Goal: Information Seeking & Learning: Compare options

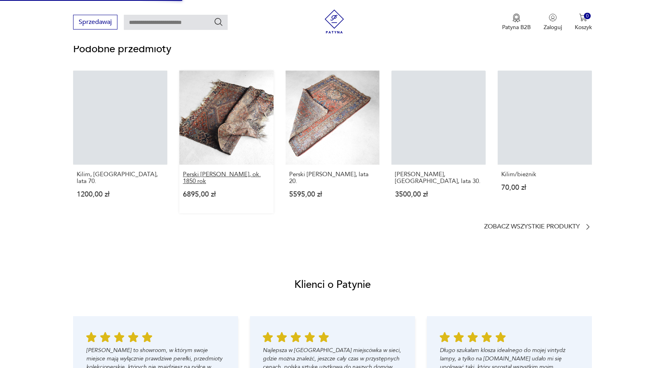
click at [244, 175] on p "Perski [PERSON_NAME], ok. 1850 rok" at bounding box center [226, 178] width 87 height 14
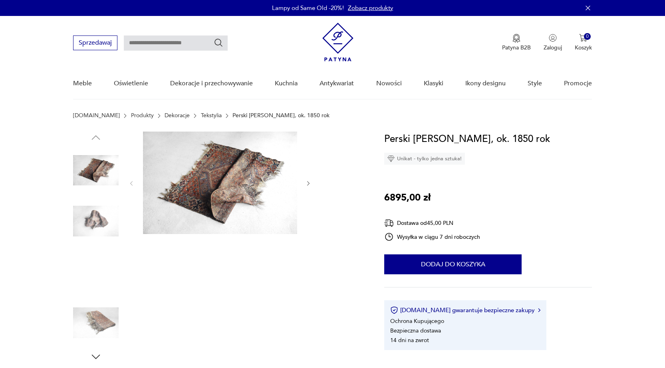
click at [87, 184] on img at bounding box center [96, 171] width 46 height 46
click at [100, 213] on img at bounding box center [96, 222] width 46 height 46
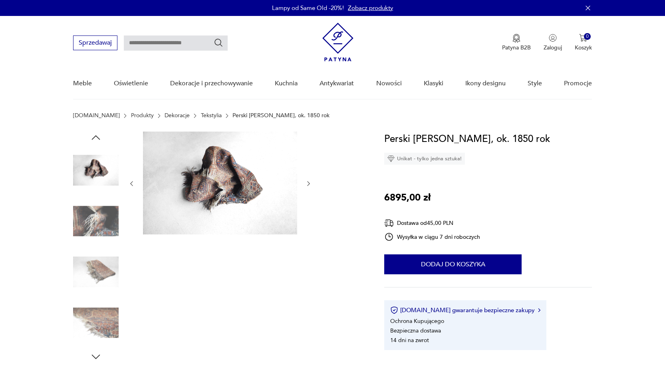
click at [97, 230] on img at bounding box center [96, 222] width 46 height 46
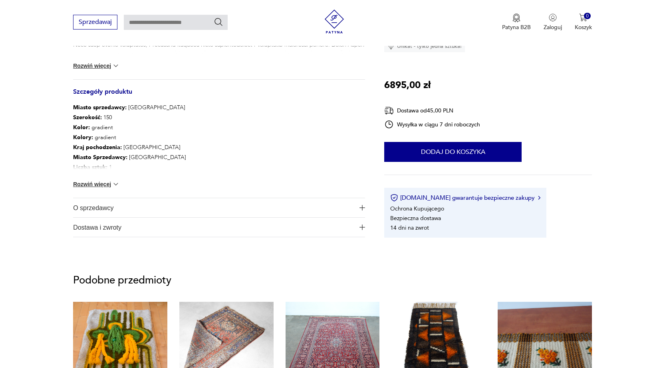
scroll to position [439, 0]
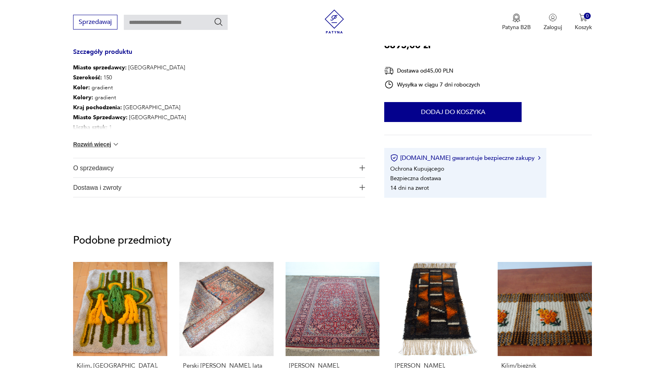
click at [115, 141] on img at bounding box center [116, 145] width 8 height 8
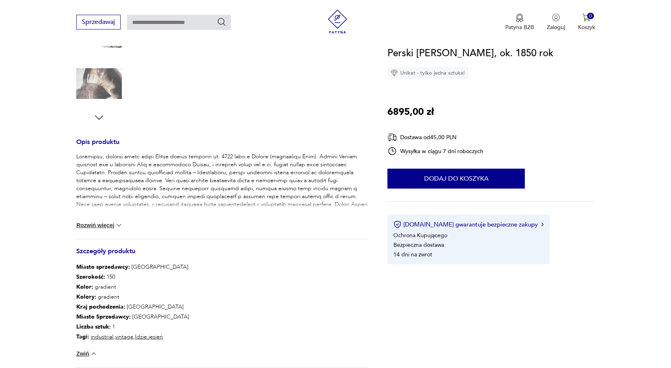
scroll to position [40, 0]
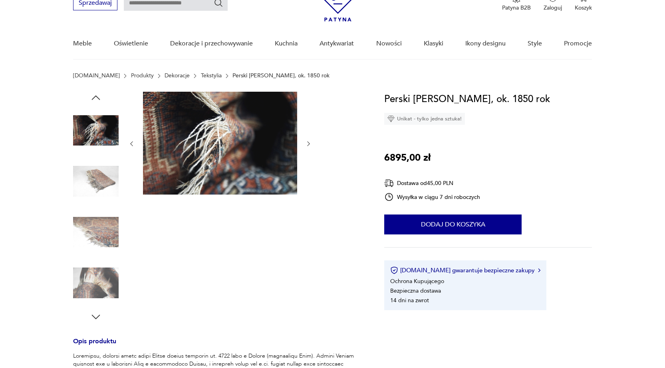
click at [104, 166] on img at bounding box center [96, 182] width 46 height 46
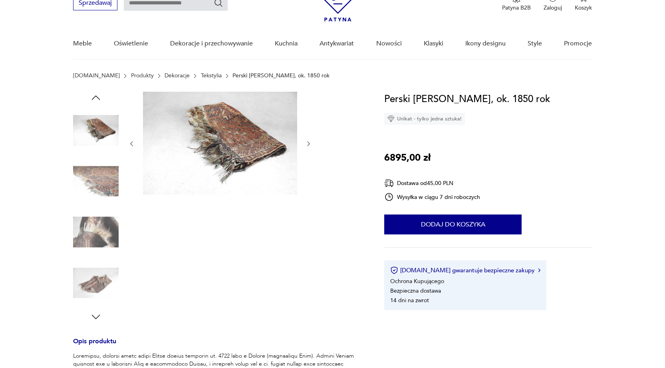
click at [91, 180] on img at bounding box center [96, 182] width 46 height 46
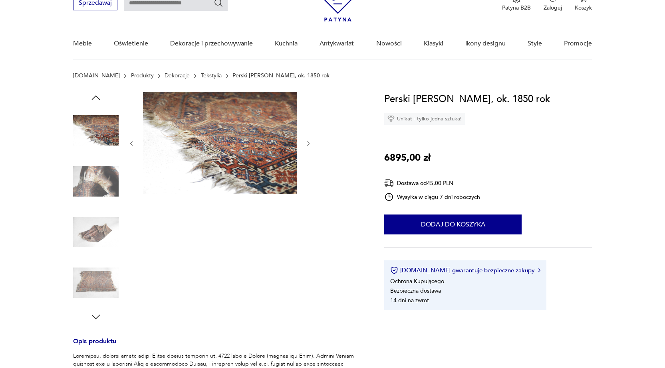
click at [97, 222] on img at bounding box center [96, 233] width 46 height 46
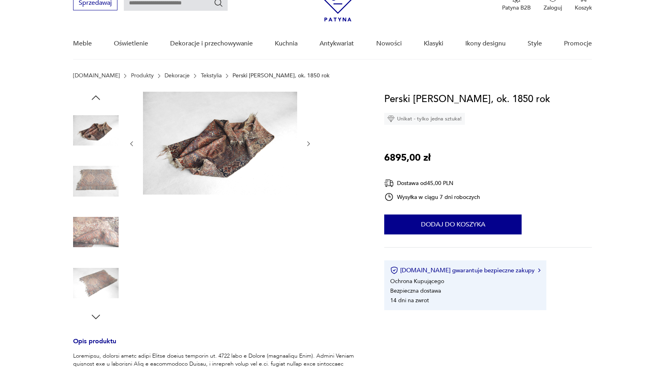
click at [99, 269] on img at bounding box center [96, 284] width 46 height 46
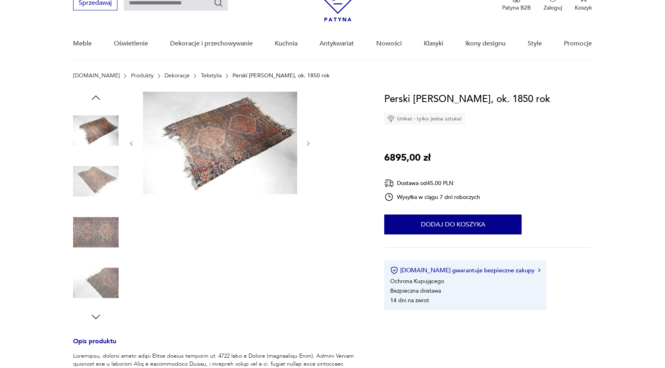
click at [251, 144] on img at bounding box center [220, 143] width 154 height 103
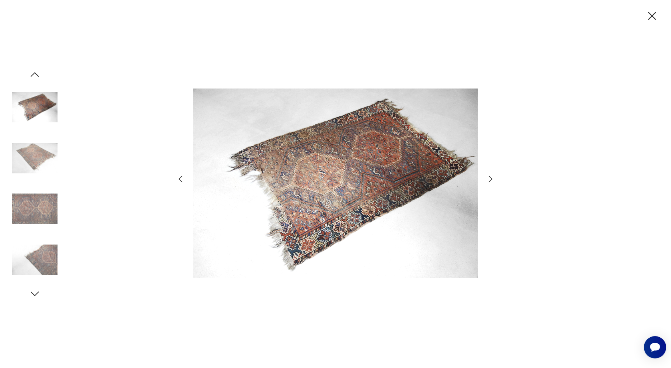
scroll to position [0, 0]
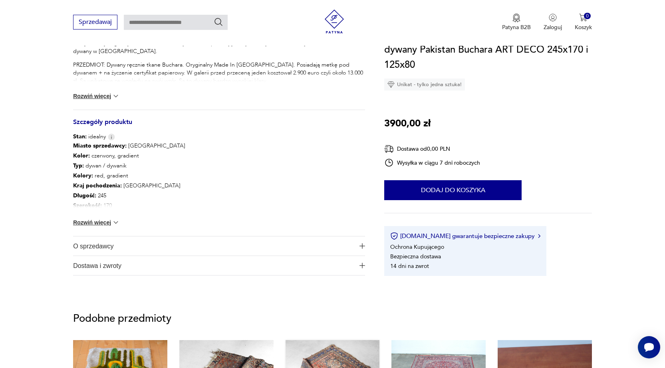
scroll to position [594, 0]
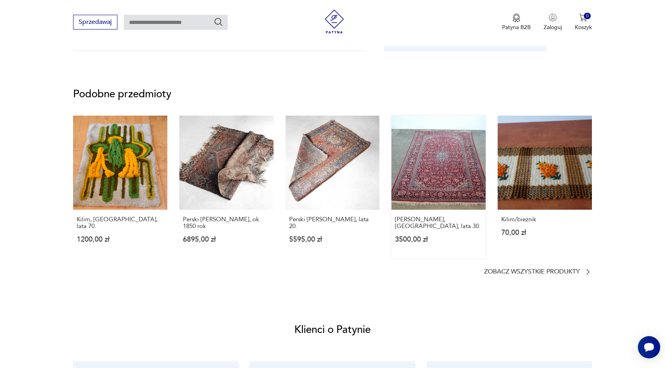
click at [450, 178] on link "[PERSON_NAME], [GEOGRAPHIC_DATA], lata 30. 3500,00 zł" at bounding box center [438, 187] width 94 height 143
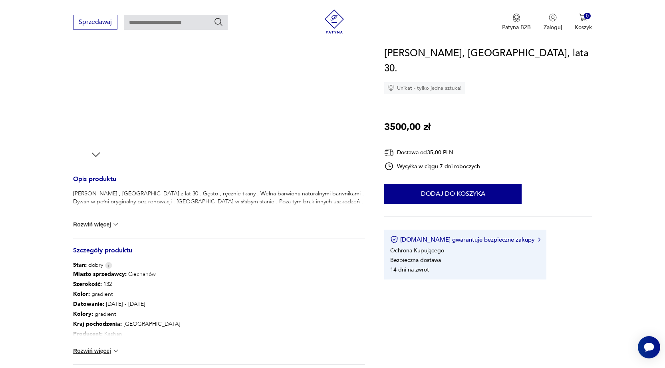
scroll to position [279, 0]
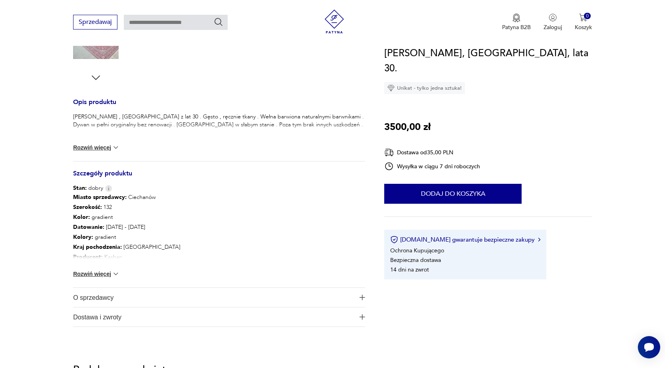
click at [113, 273] on img at bounding box center [116, 274] width 8 height 8
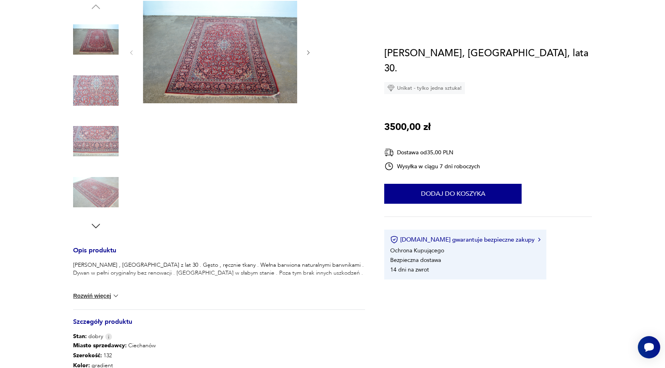
scroll to position [0, 0]
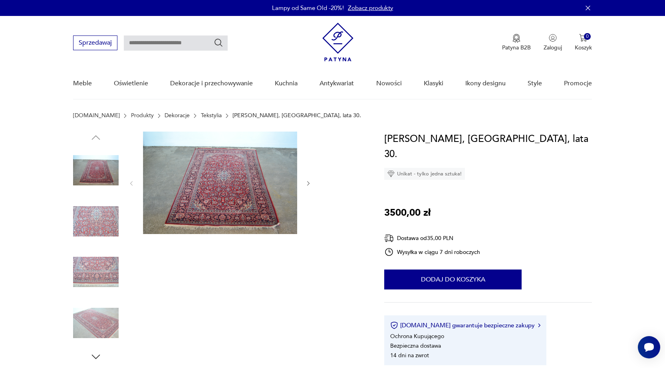
click at [103, 217] on img at bounding box center [96, 222] width 46 height 46
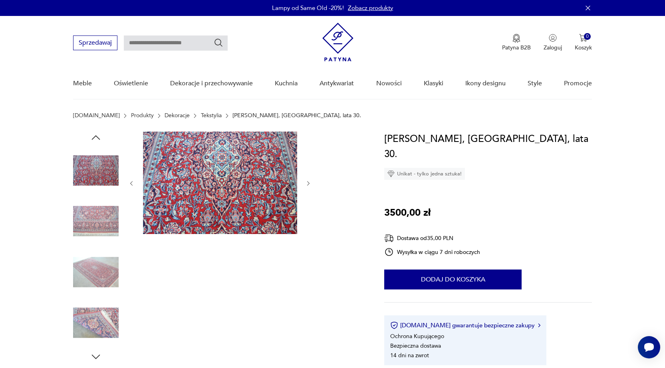
click at [93, 262] on img at bounding box center [96, 273] width 46 height 46
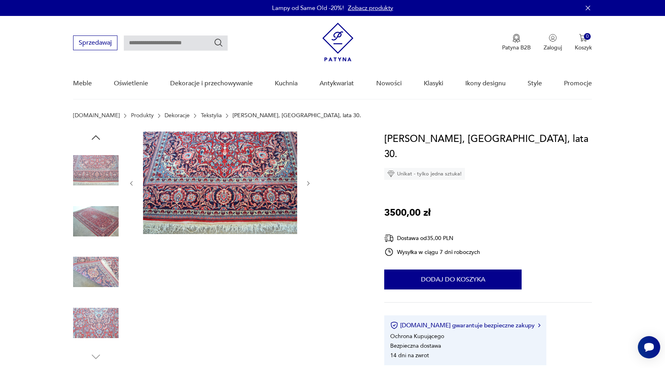
click at [101, 325] on img at bounding box center [96, 324] width 46 height 46
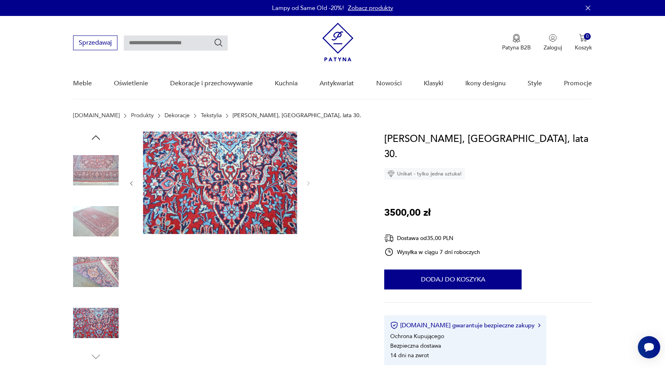
click at [170, 36] on input "text" at bounding box center [176, 43] width 104 height 15
type input "*****"
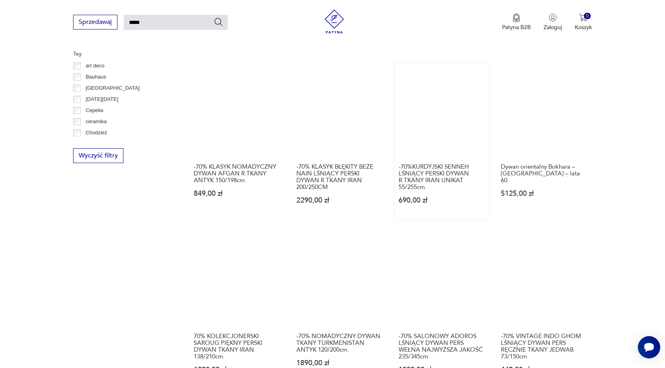
scroll to position [627, 0]
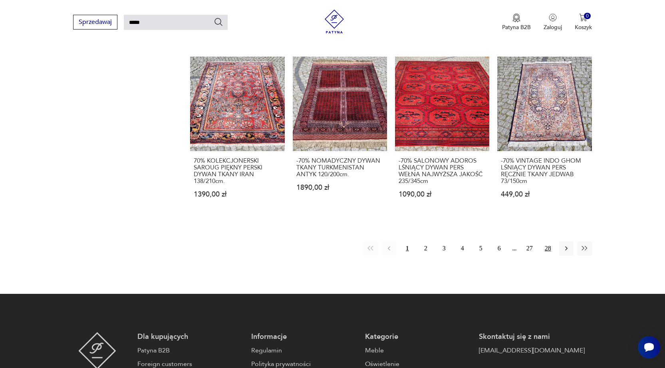
click at [549, 242] on button "28" at bounding box center [548, 249] width 14 height 14
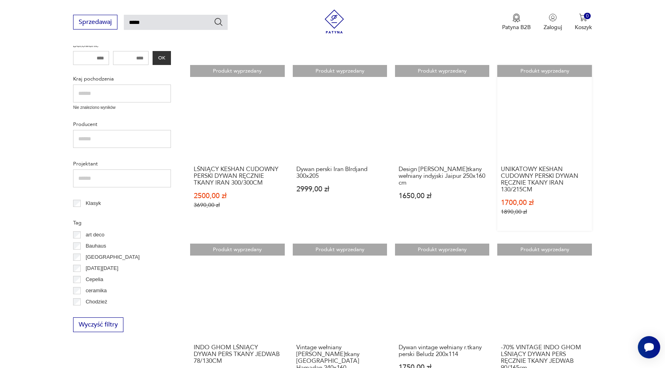
scroll to position [428, 0]
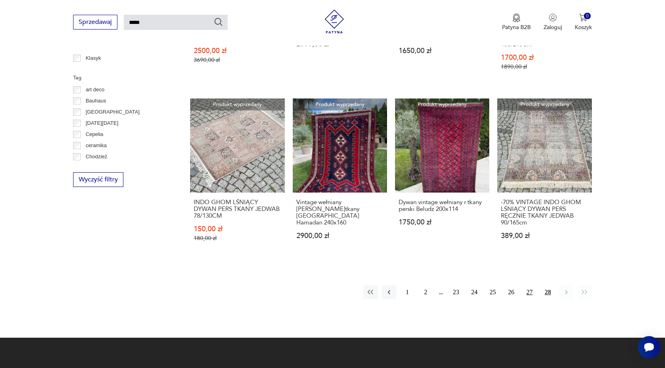
click at [526, 291] on button "27" at bounding box center [529, 292] width 14 height 14
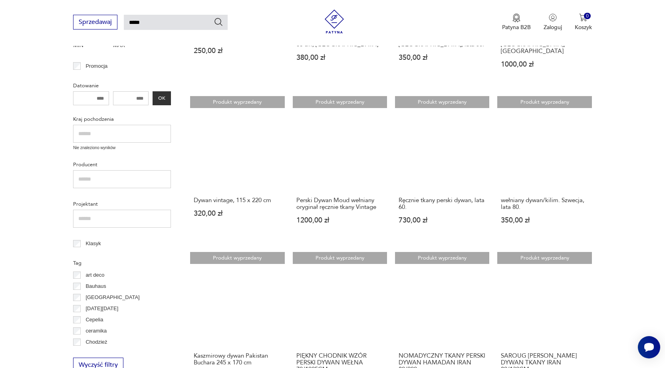
scroll to position [228, 0]
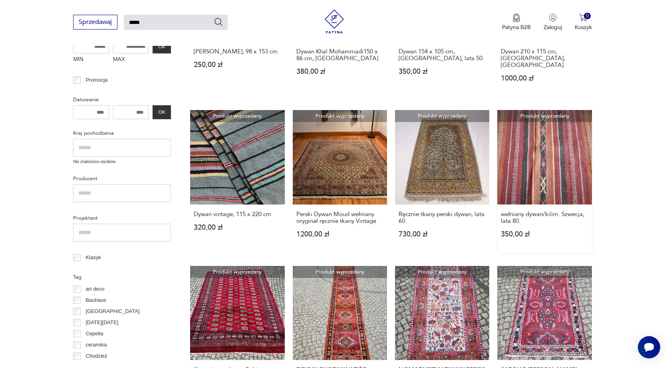
click at [553, 147] on link "Produkt wyprzedany wełniany dywan/kilim. Szwecja, lata 80. 350,00 zł" at bounding box center [544, 181] width 94 height 143
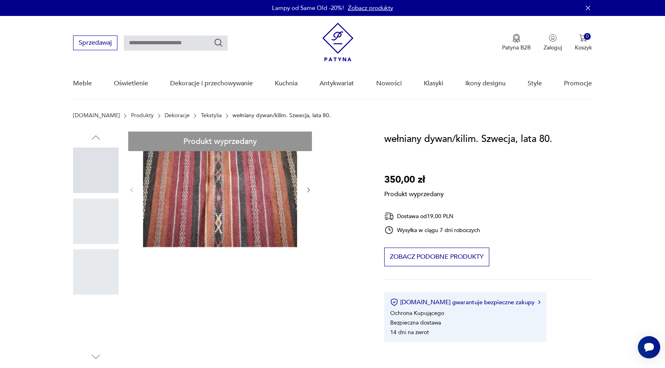
type input "*****"
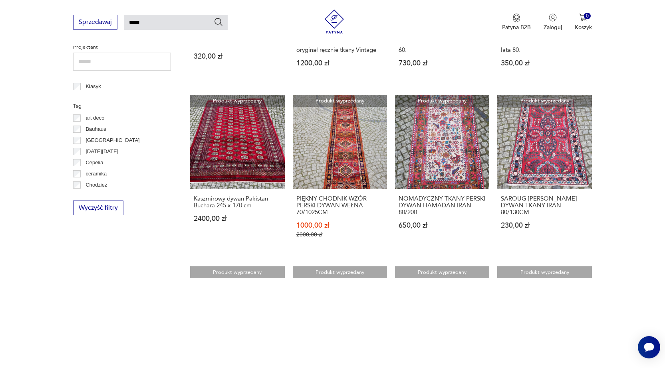
scroll to position [679, 0]
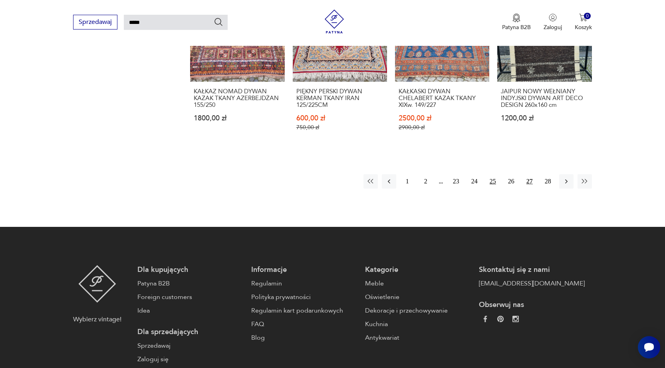
click at [494, 175] on button "25" at bounding box center [492, 181] width 14 height 14
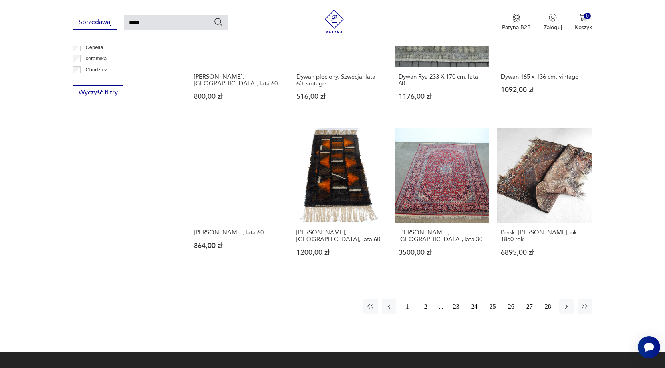
scroll to position [627, 0]
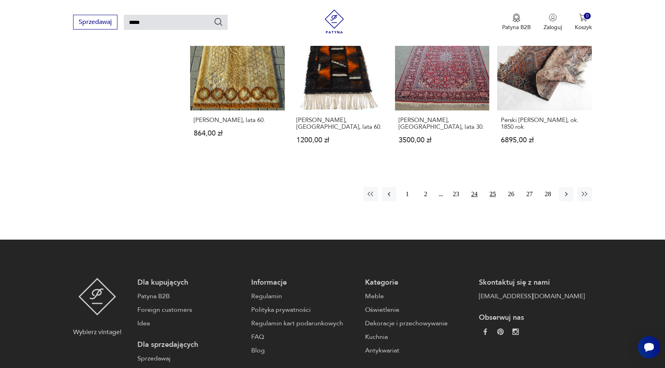
click at [477, 194] on button "24" at bounding box center [474, 194] width 14 height 14
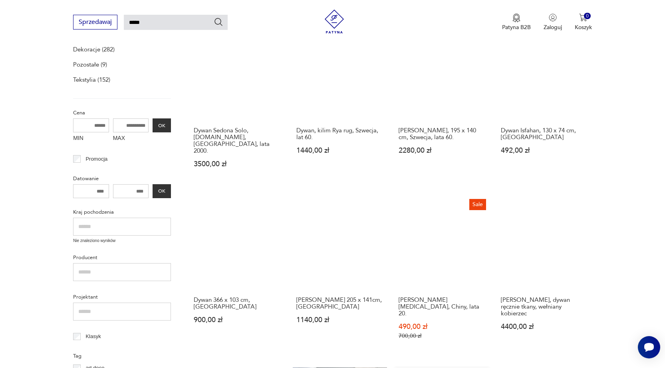
scroll to position [148, 0]
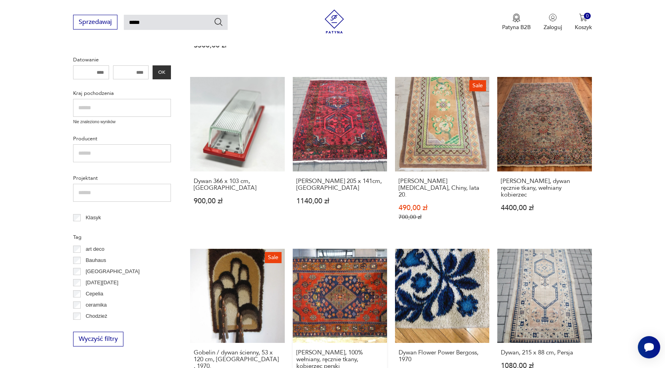
click at [364, 258] on link "[PERSON_NAME], 100% wełniany, ręcznie tkany, kobierzec perski 2300,00 zł" at bounding box center [340, 328] width 94 height 159
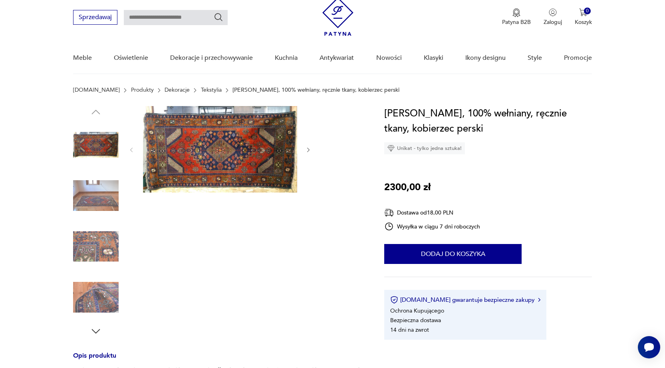
scroll to position [40, 0]
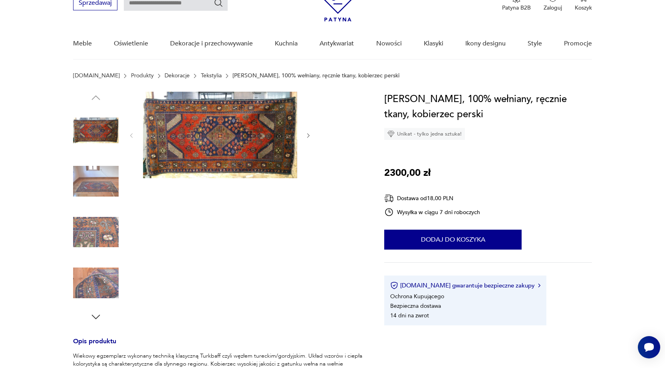
click at [94, 184] on img at bounding box center [96, 182] width 46 height 46
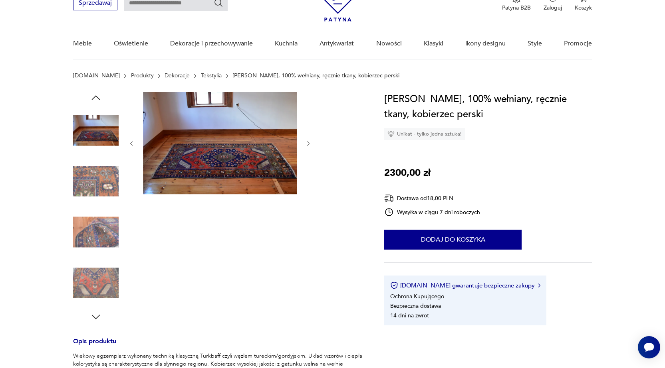
type input "*****"
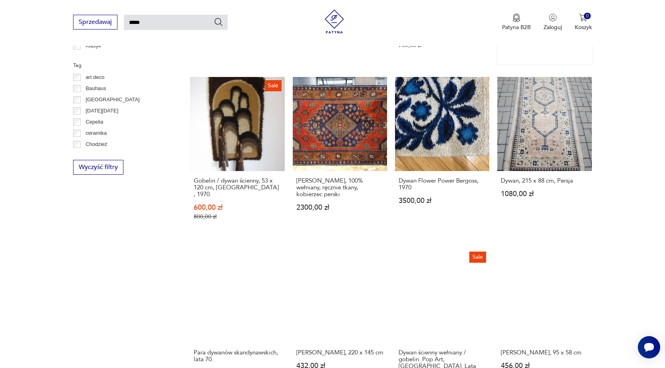
scroll to position [587, 0]
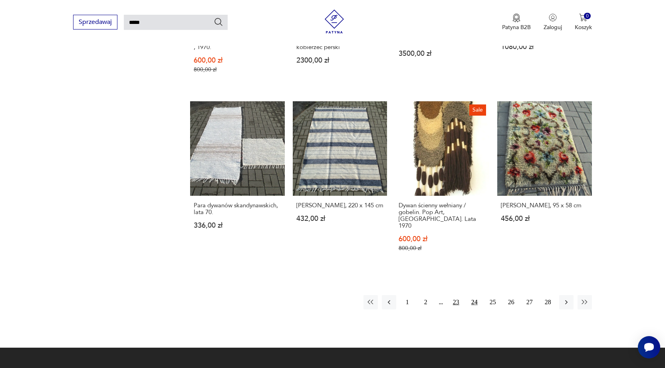
click at [457, 295] on button "23" at bounding box center [456, 302] width 14 height 14
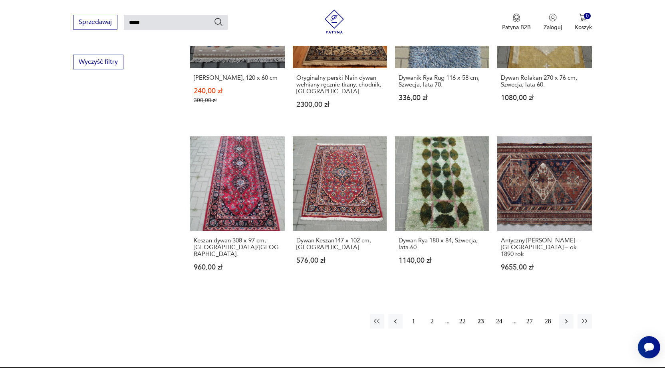
scroll to position [547, 0]
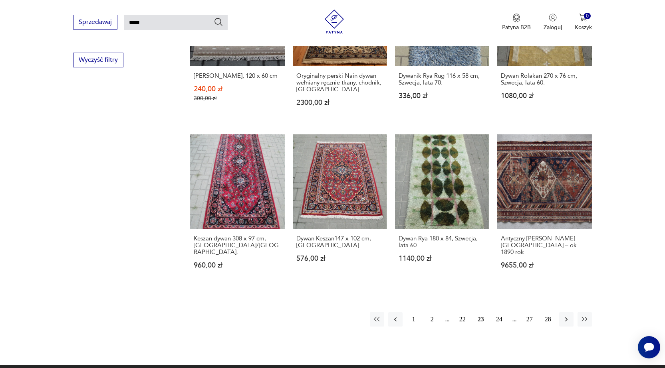
click at [466, 313] on button "22" at bounding box center [462, 320] width 14 height 14
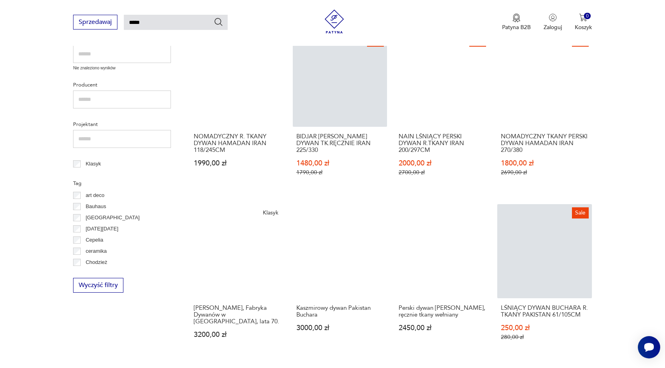
scroll to position [428, 0]
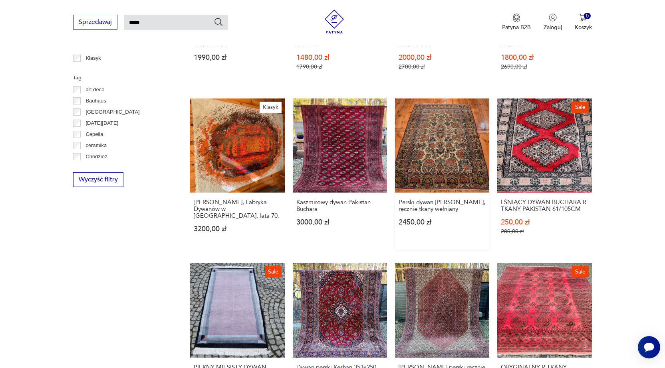
click at [478, 160] on link "Perski dywan [PERSON_NAME], ręcznie tkany wełniany 2450,00 zł" at bounding box center [442, 175] width 94 height 152
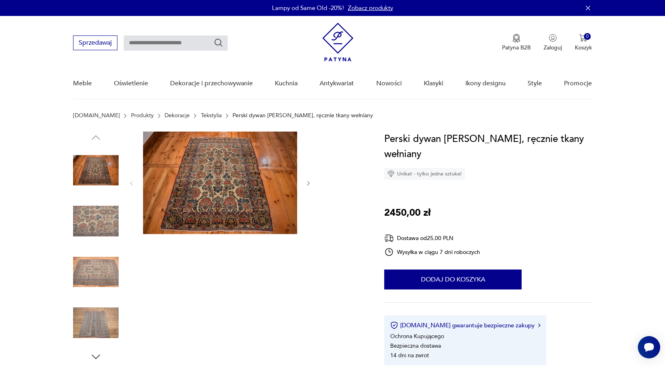
click at [108, 228] on img at bounding box center [96, 222] width 46 height 46
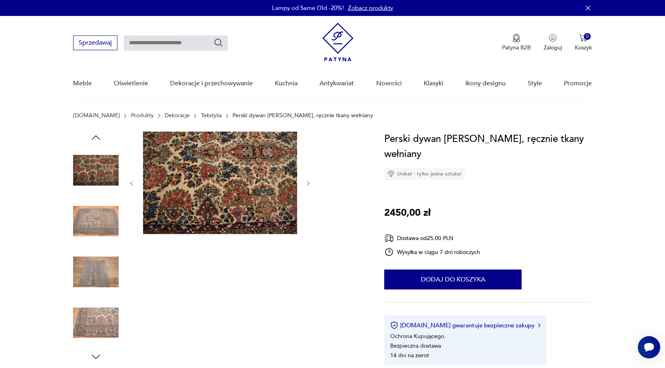
click at [107, 259] on img at bounding box center [96, 273] width 46 height 46
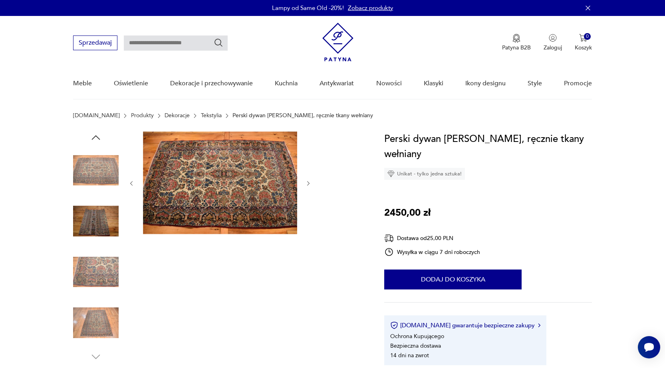
click at [104, 282] on img at bounding box center [96, 273] width 46 height 46
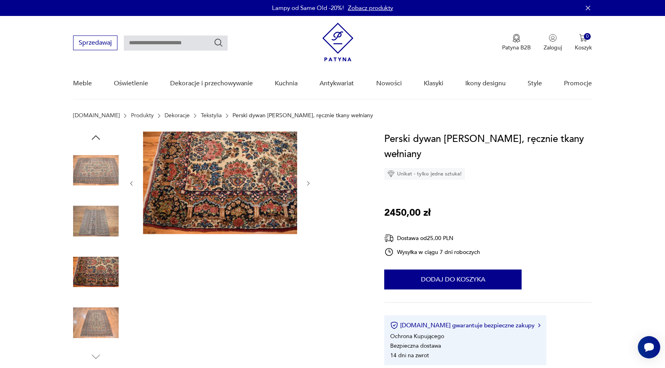
click at [102, 314] on img at bounding box center [96, 324] width 46 height 46
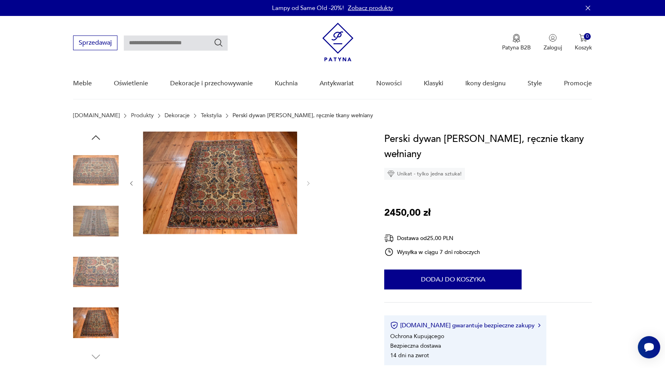
type input "*****"
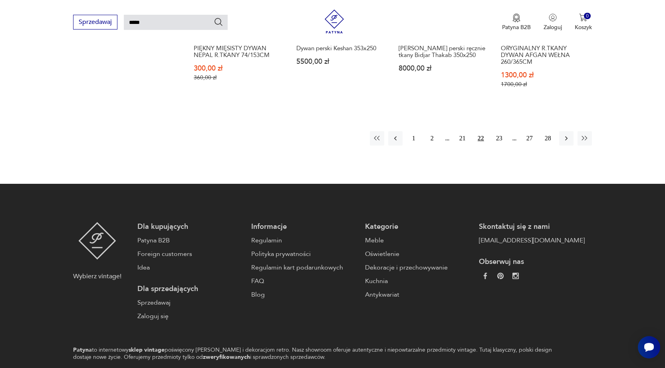
scroll to position [788, 0]
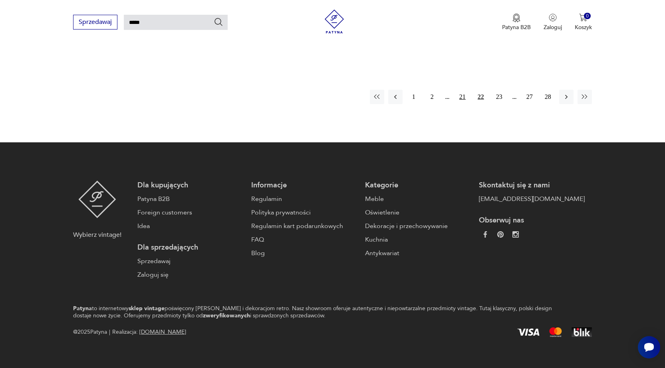
click at [459, 90] on button "21" at bounding box center [462, 97] width 14 height 14
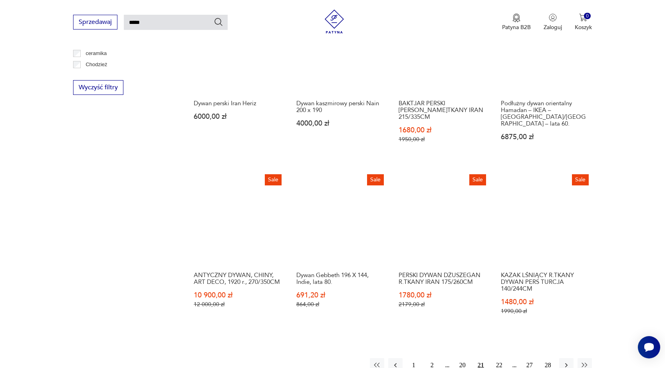
scroll to position [627, 0]
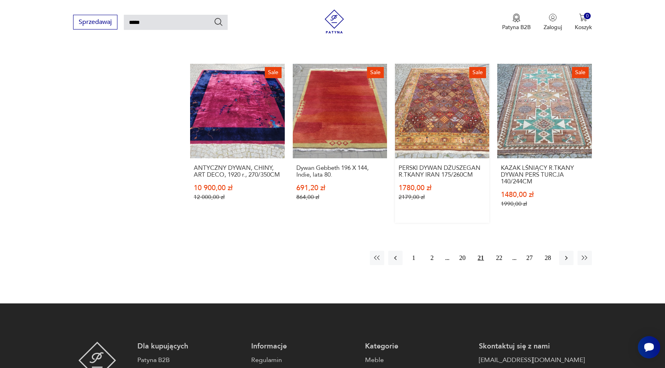
click at [446, 107] on link "Sale PERSKI DYWAN DŻUSZEGAN R.TKANY IRAN 175/260CM 1780,00 zł 2179,00 zł" at bounding box center [442, 143] width 94 height 159
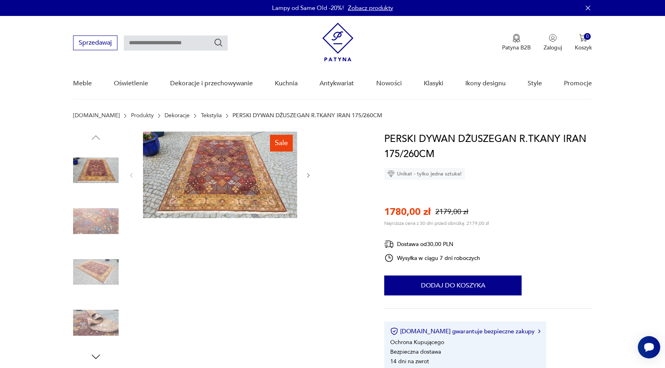
click at [104, 222] on img at bounding box center [96, 222] width 46 height 46
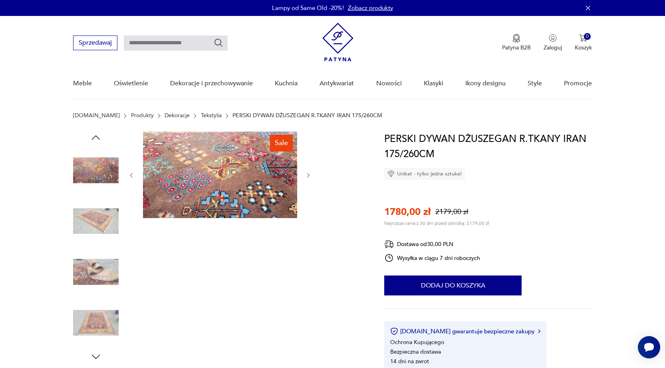
type input "*****"
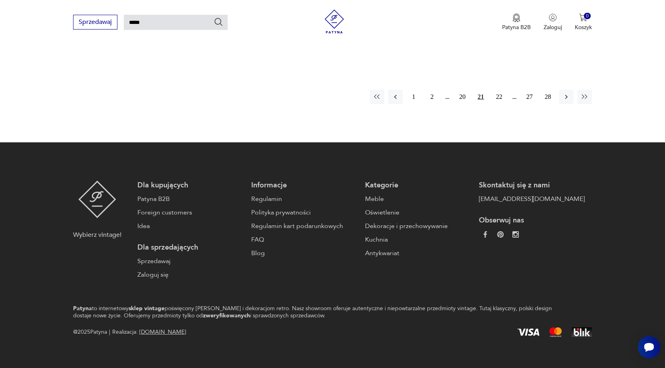
scroll to position [669, 0]
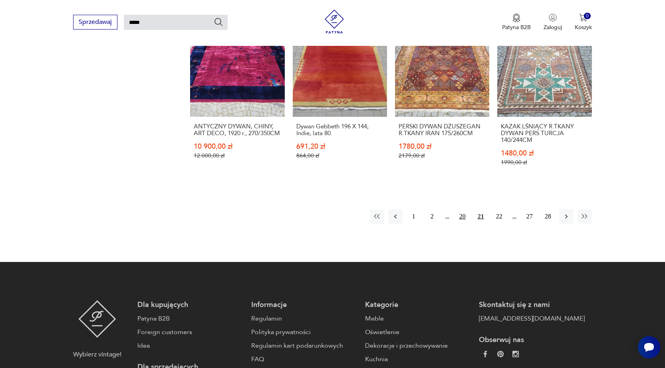
click at [467, 210] on button "20" at bounding box center [462, 217] width 14 height 14
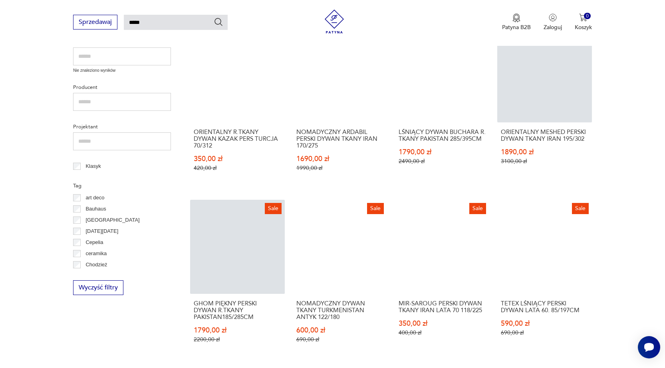
scroll to position [639, 0]
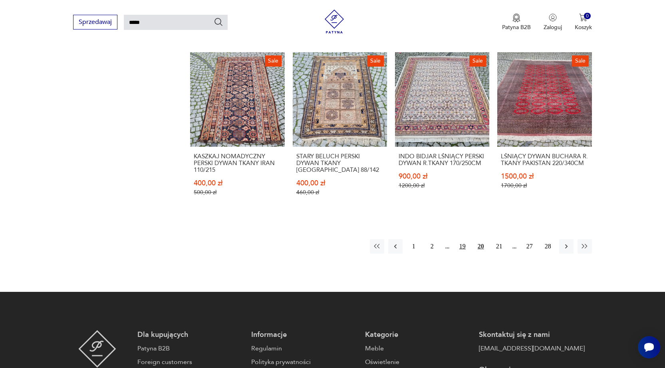
click at [459, 243] on button "19" at bounding box center [462, 247] width 14 height 14
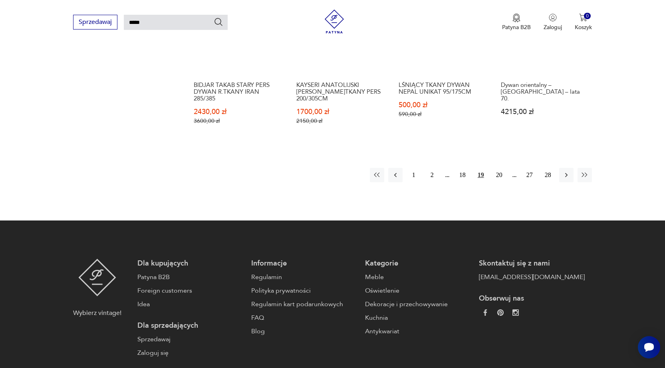
scroll to position [747, 0]
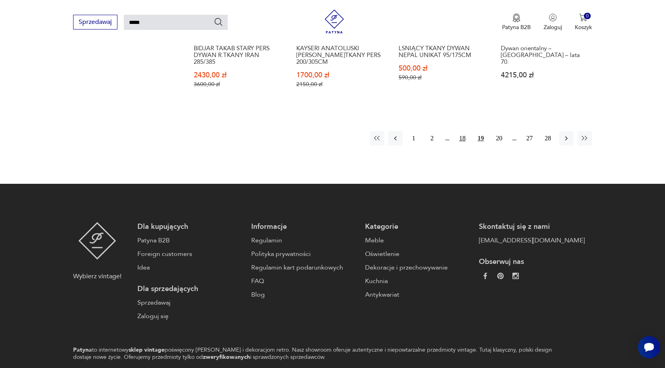
click at [467, 136] on button "18" at bounding box center [462, 138] width 14 height 14
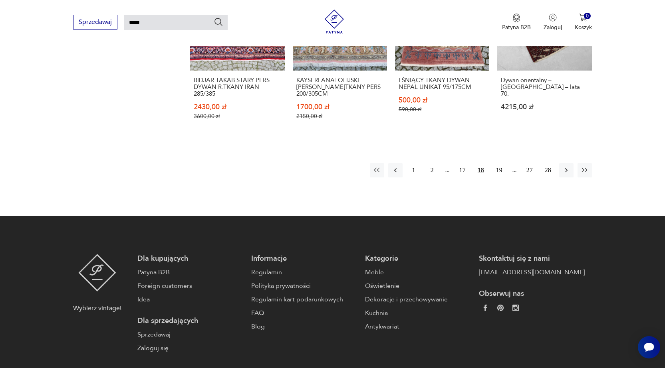
scroll to position [715, 0]
click at [463, 168] on button "17" at bounding box center [462, 170] width 14 height 14
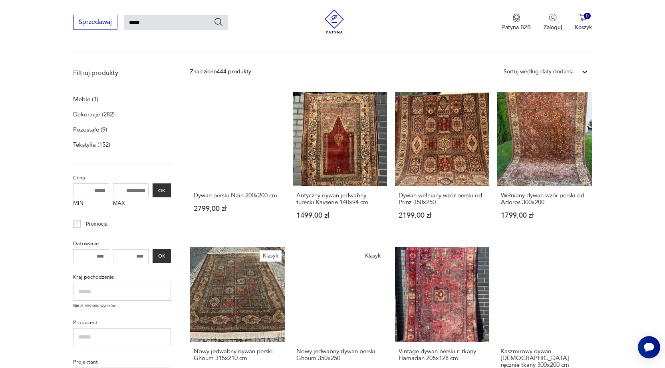
scroll to position [28, 0]
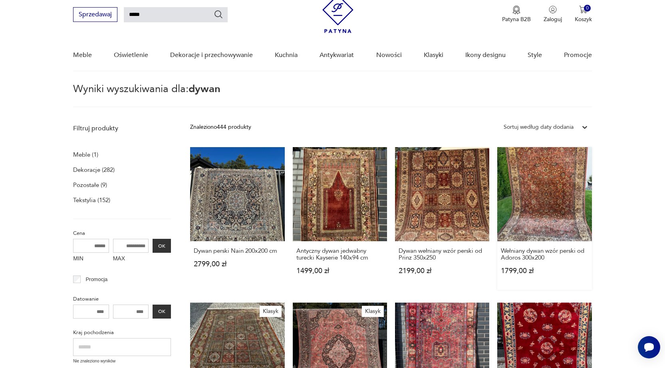
click at [521, 207] on link "Wełniany dywan wzór perski od Adoros 300x200 1799,00 zł" at bounding box center [544, 218] width 94 height 143
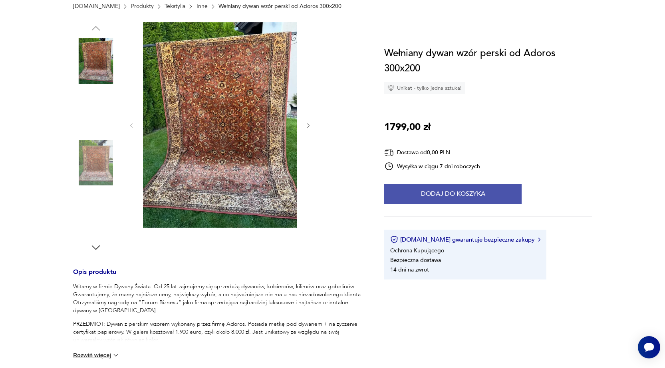
scroll to position [120, 0]
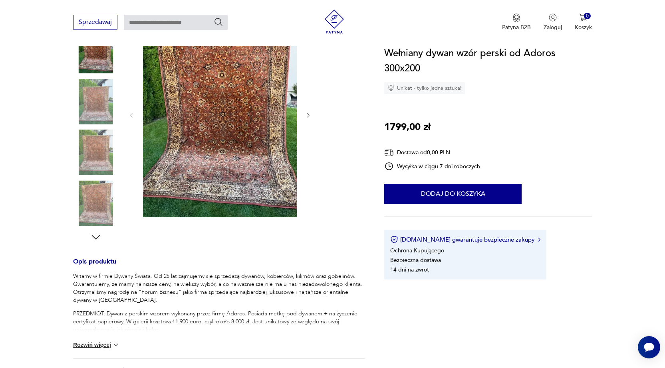
click at [113, 104] on img at bounding box center [96, 102] width 46 height 46
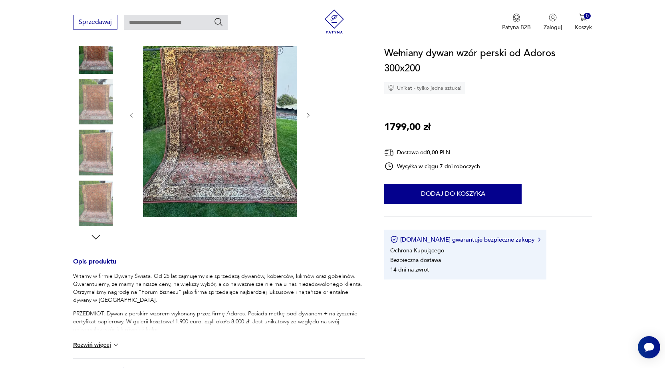
click at [108, 153] on img at bounding box center [96, 153] width 46 height 46
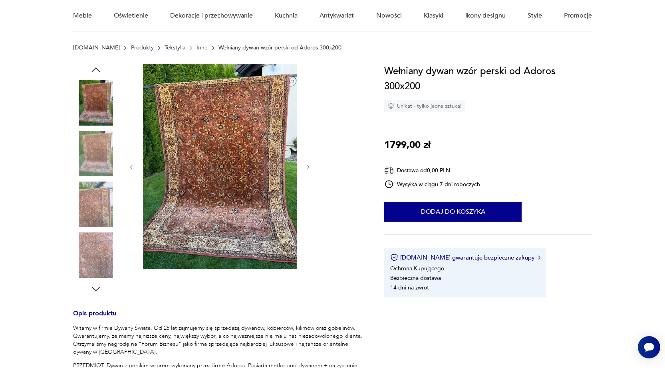
scroll to position [0, 0]
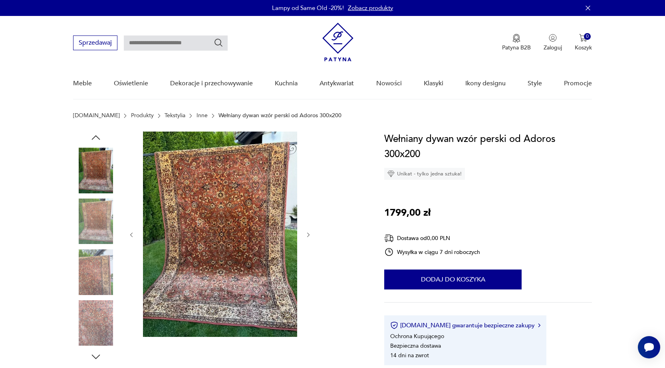
click at [105, 339] on img at bounding box center [96, 324] width 46 height 46
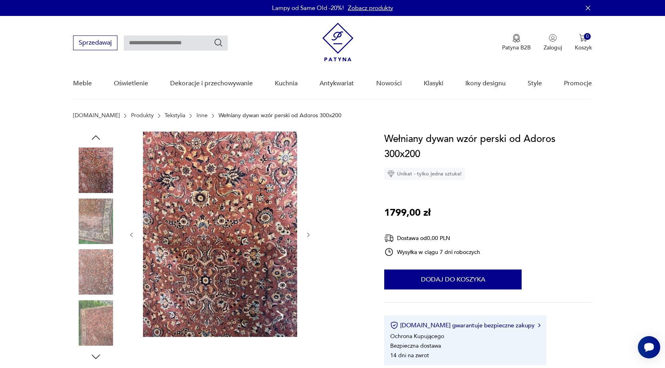
type input "*****"
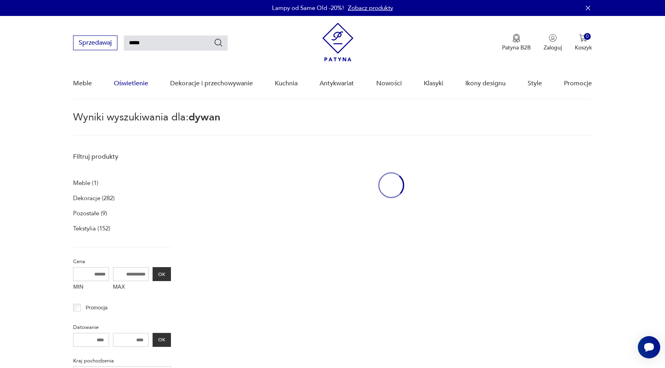
scroll to position [28, 0]
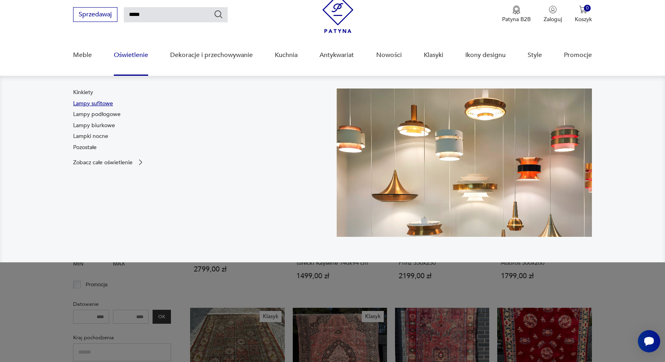
click at [108, 105] on link "Lampy sufitowe" at bounding box center [93, 104] width 40 height 8
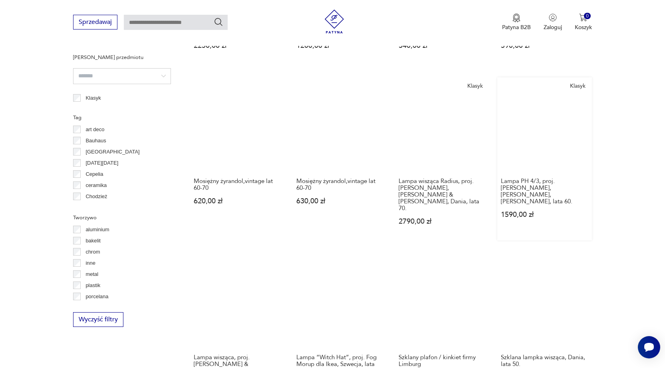
scroll to position [734, 0]
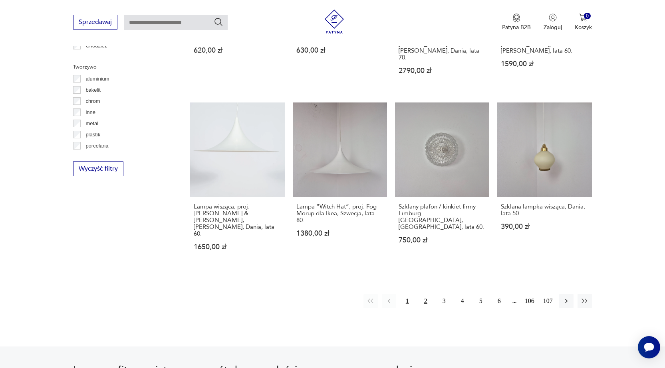
click at [425, 294] on button "2" at bounding box center [425, 301] width 14 height 14
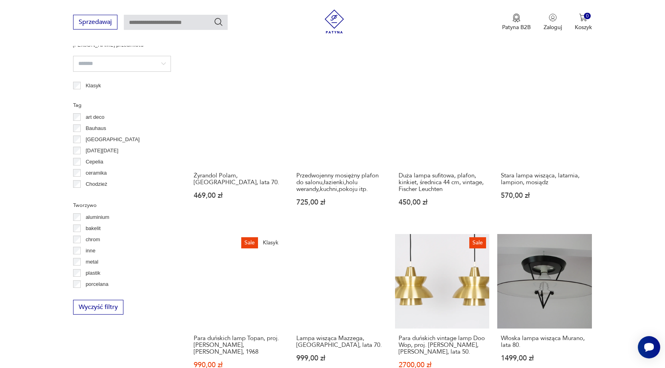
scroll to position [719, 0]
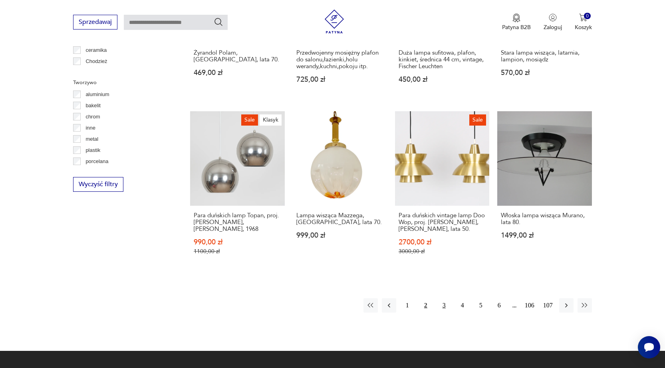
click at [443, 299] on button "3" at bounding box center [444, 306] width 14 height 14
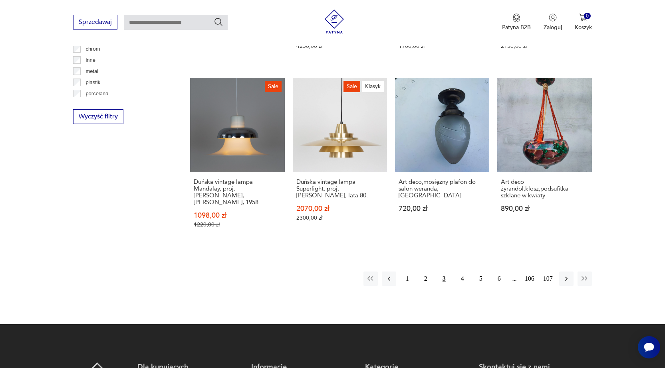
scroll to position [787, 0]
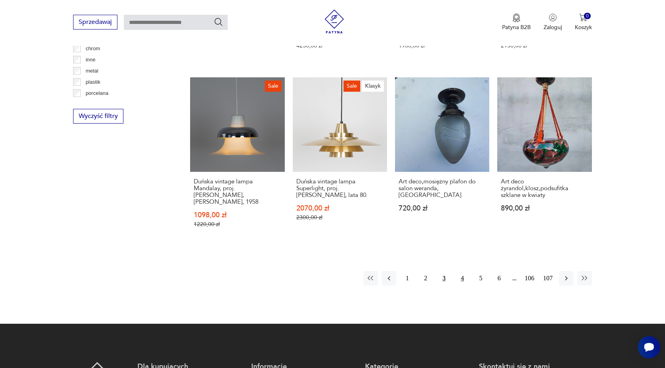
click at [463, 271] on button "4" at bounding box center [462, 278] width 14 height 14
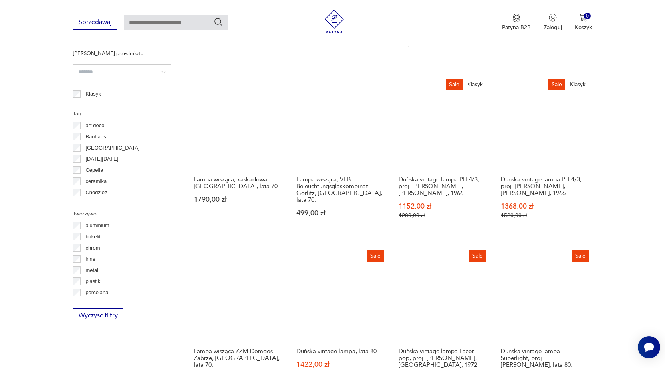
scroll to position [747, 0]
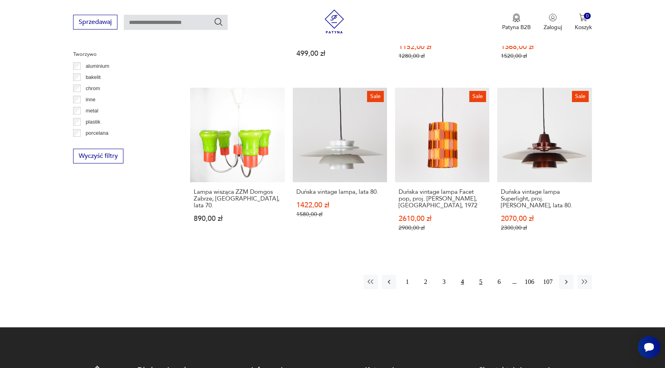
click at [478, 275] on button "5" at bounding box center [480, 282] width 14 height 14
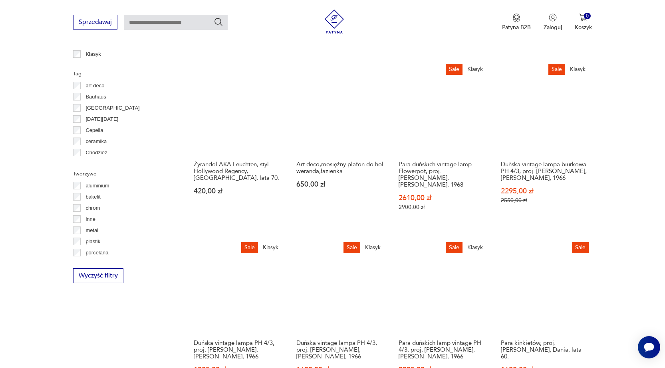
scroll to position [667, 0]
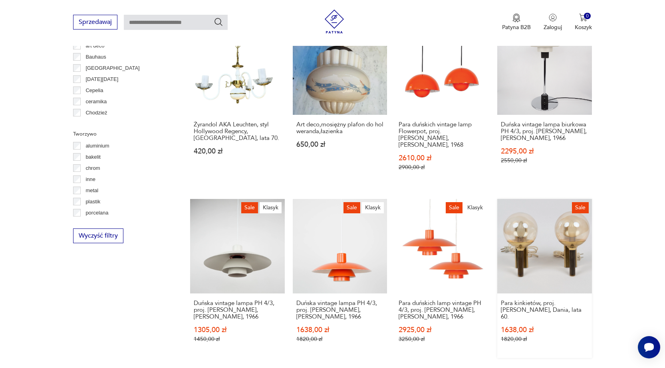
click at [576, 232] on link "Sale Para kinkietów, proj. [PERSON_NAME], Dania, lata 60. 1638,00 zł 1820,00 zł" at bounding box center [544, 278] width 94 height 159
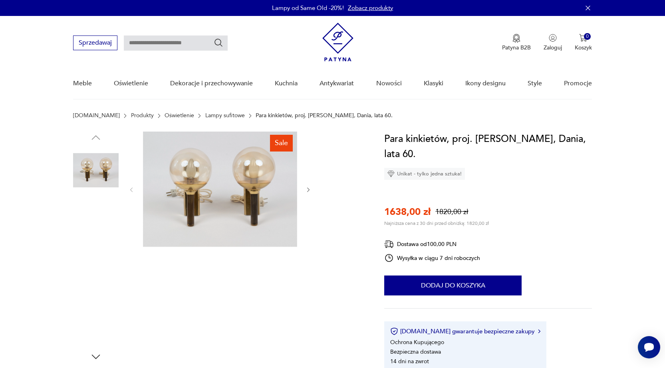
click at [109, 266] on img at bounding box center [96, 273] width 46 height 46
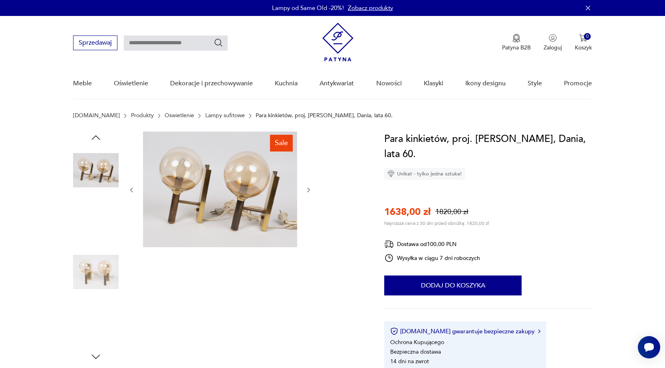
click at [101, 281] on img at bounding box center [96, 273] width 46 height 46
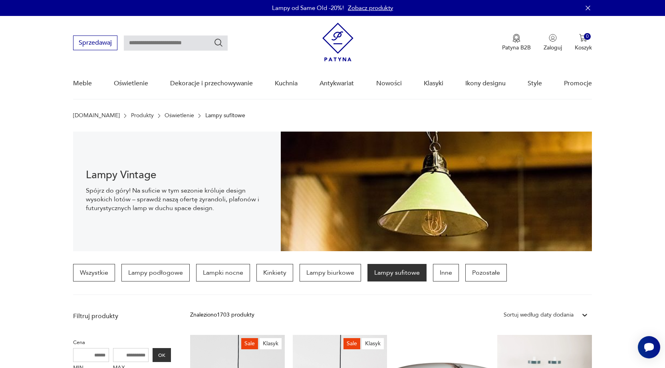
click at [166, 38] on input "text" at bounding box center [176, 43] width 104 height 15
type input "*******"
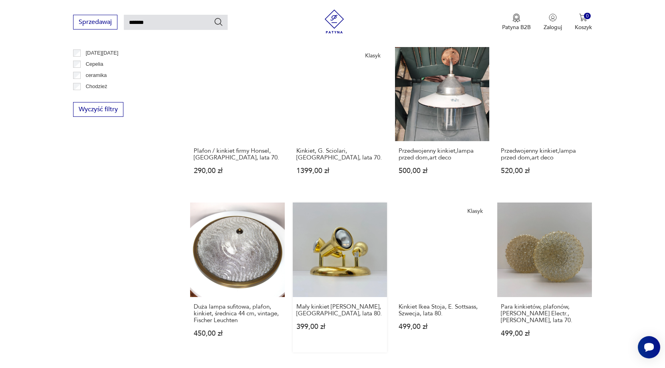
scroll to position [667, 0]
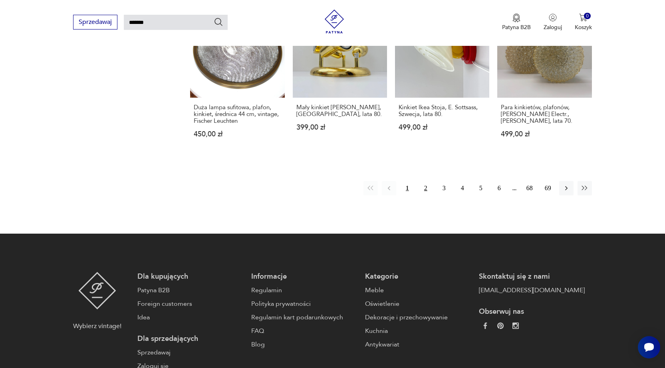
click at [427, 181] on button "2" at bounding box center [425, 188] width 14 height 14
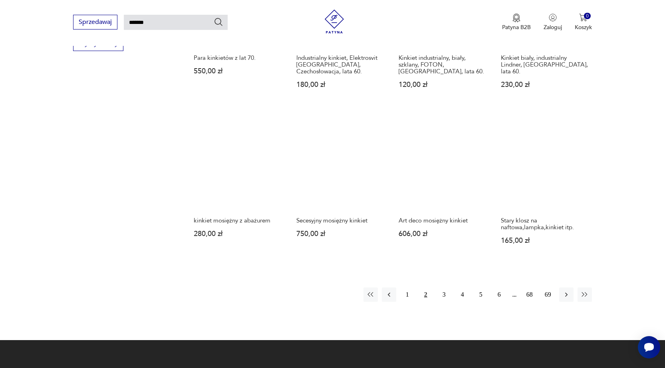
scroll to position [547, 0]
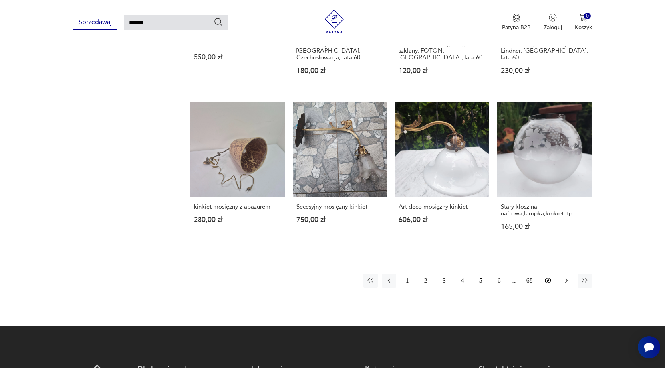
click at [567, 281] on icon "button" at bounding box center [566, 281] width 8 height 8
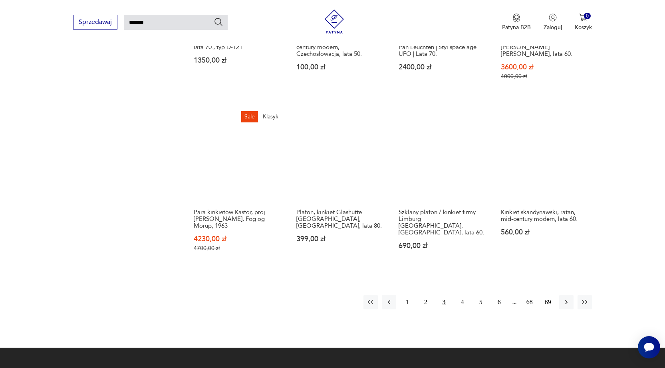
scroll to position [667, 0]
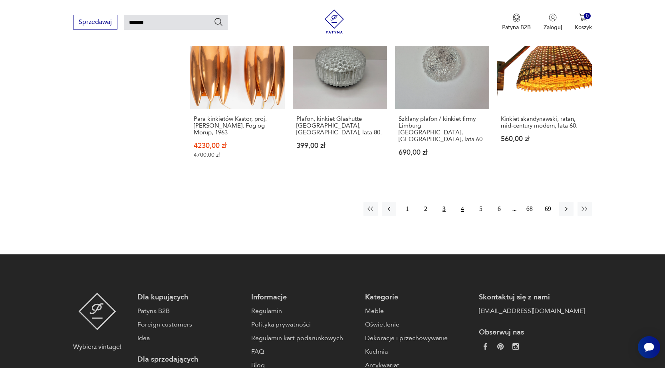
click at [461, 202] on button "4" at bounding box center [462, 209] width 14 height 14
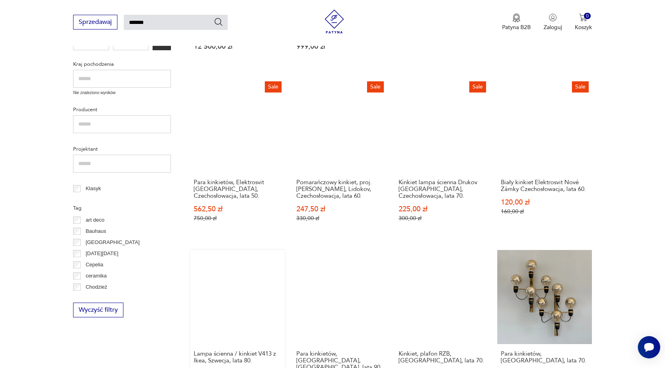
scroll to position [188, 0]
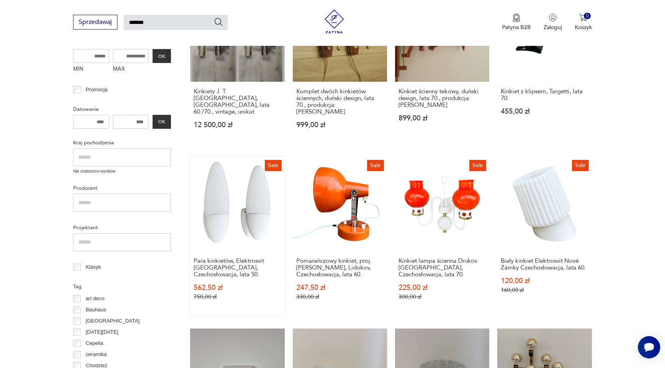
click at [243, 208] on link "Sale Para kinkietów, Elektrosvit [GEOGRAPHIC_DATA], [GEOGRAPHIC_DATA], lata 50.…" at bounding box center [237, 236] width 94 height 159
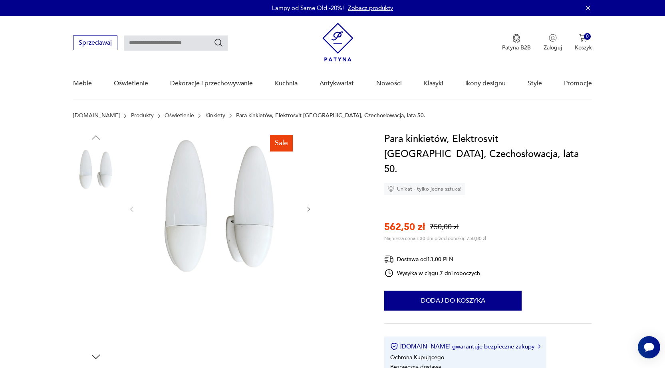
click at [100, 230] on img at bounding box center [96, 222] width 46 height 46
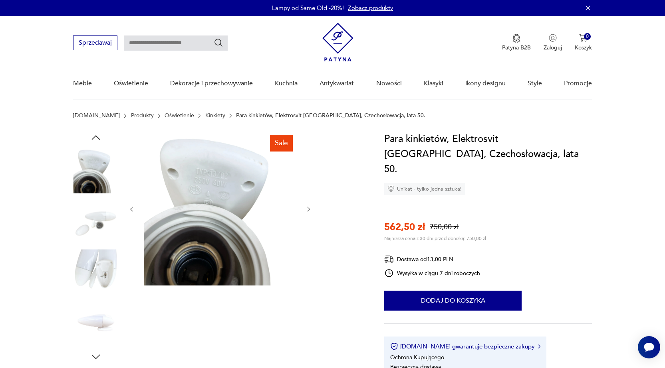
click at [103, 279] on img at bounding box center [96, 273] width 46 height 46
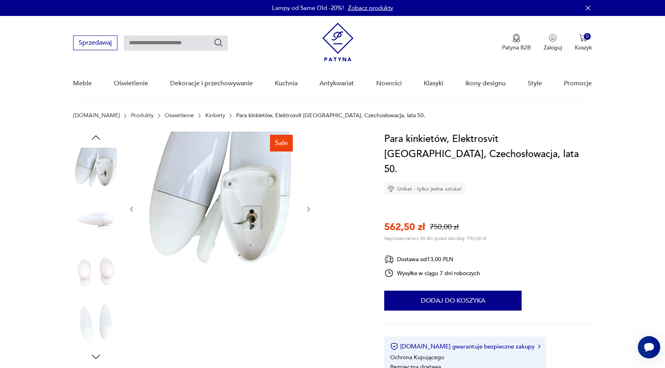
type input "*******"
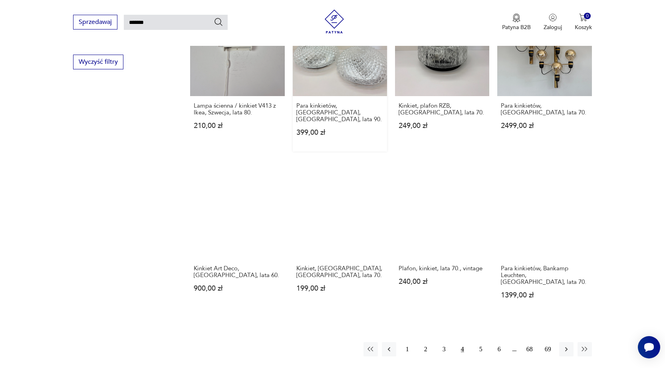
scroll to position [587, 0]
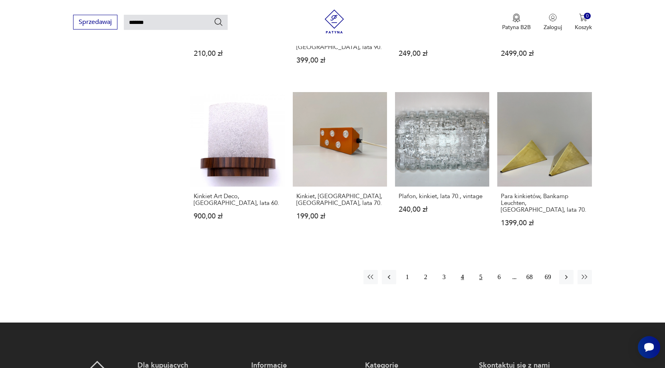
click at [480, 270] on button "5" at bounding box center [480, 277] width 14 height 14
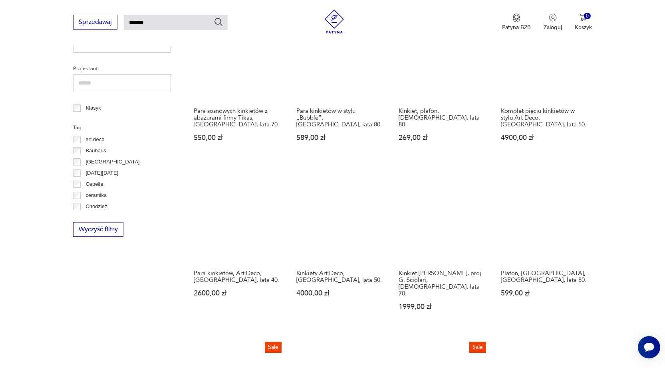
scroll to position [547, 0]
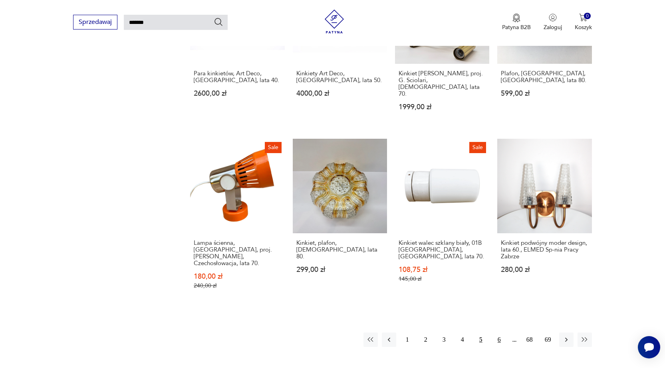
click at [496, 333] on button "6" at bounding box center [499, 340] width 14 height 14
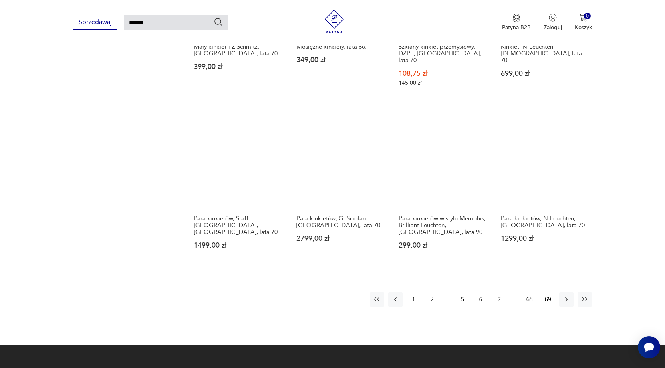
scroll to position [667, 0]
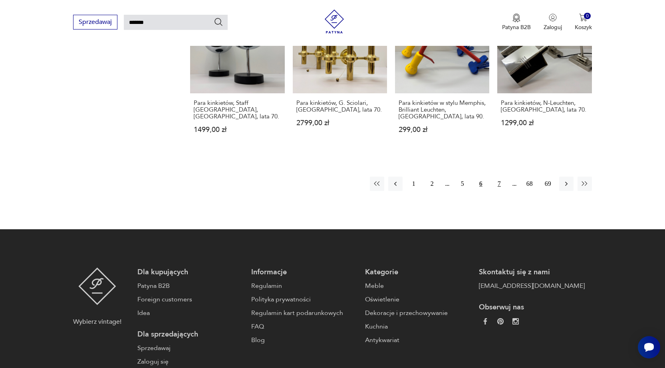
click at [500, 177] on button "7" at bounding box center [499, 184] width 14 height 14
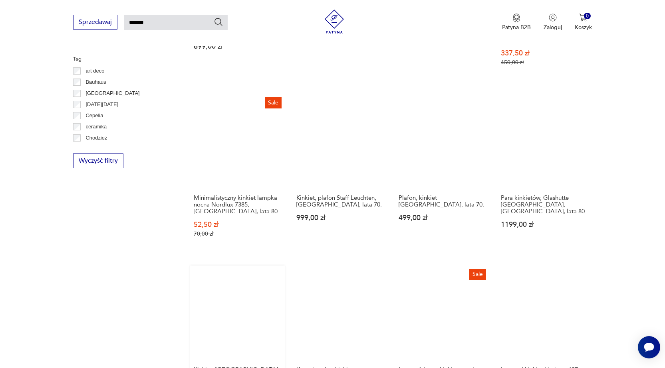
scroll to position [587, 0]
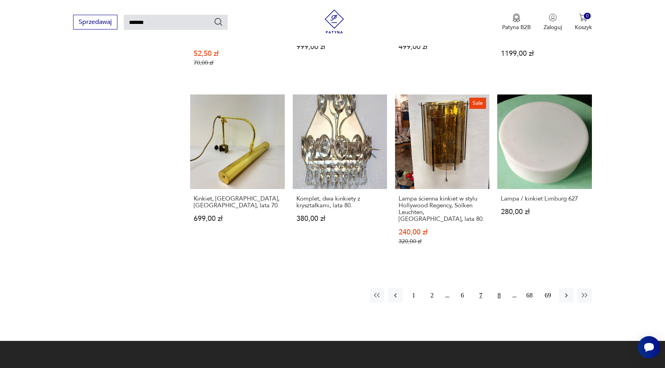
click at [499, 289] on button "8" at bounding box center [499, 296] width 14 height 14
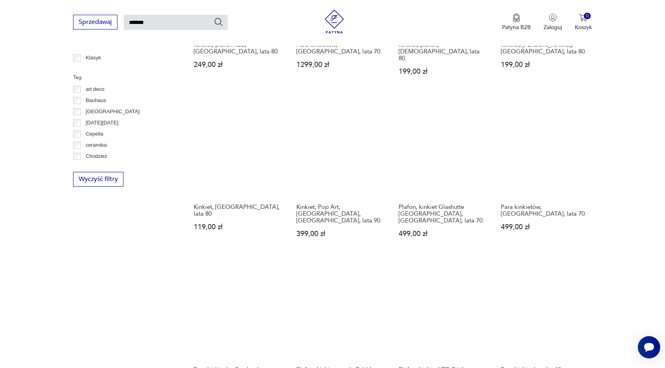
scroll to position [507, 0]
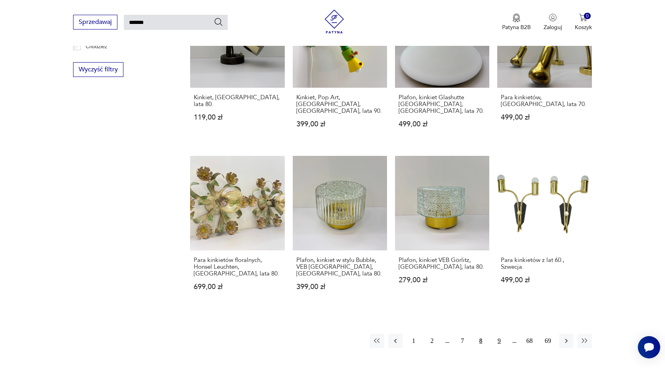
click at [498, 334] on button "9" at bounding box center [499, 341] width 14 height 14
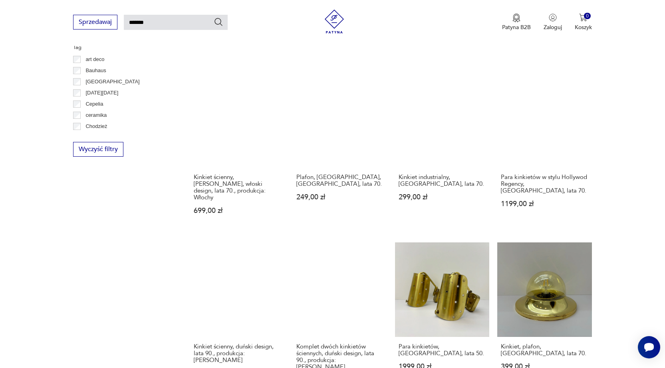
scroll to position [627, 0]
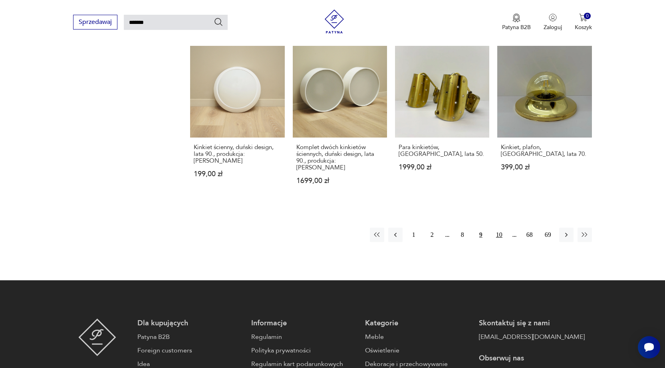
click at [496, 228] on button "10" at bounding box center [499, 235] width 14 height 14
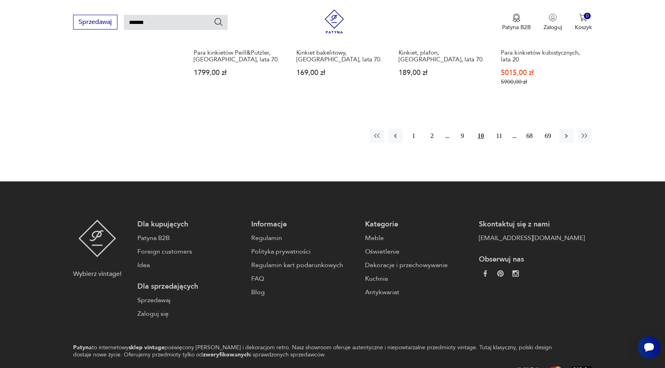
scroll to position [547, 0]
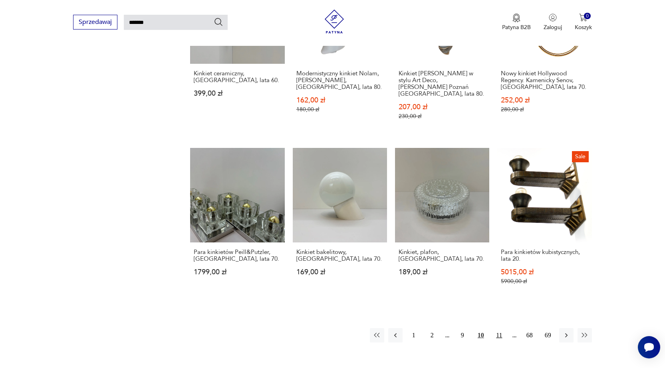
click at [499, 329] on button "11" at bounding box center [499, 336] width 14 height 14
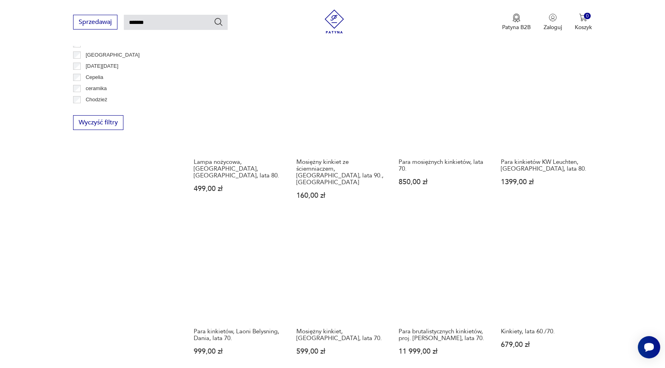
scroll to position [547, 0]
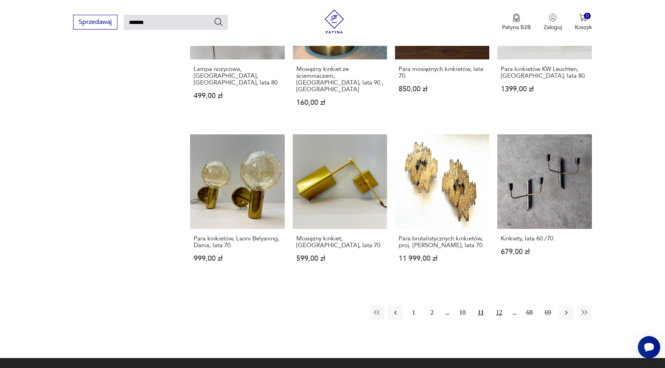
click at [504, 308] on button "12" at bounding box center [499, 313] width 14 height 14
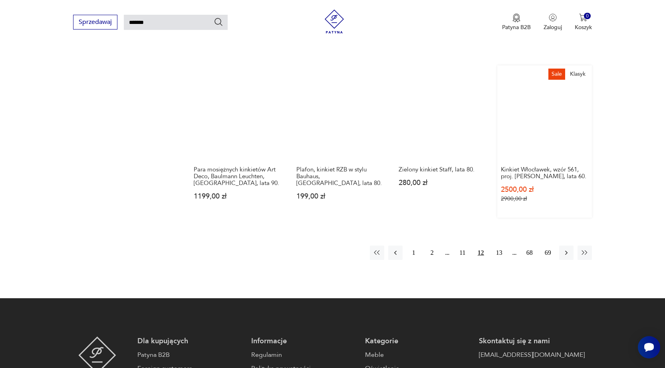
scroll to position [627, 0]
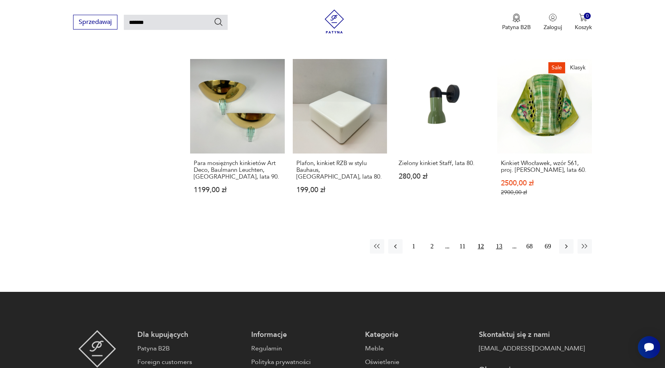
click at [496, 240] on button "13" at bounding box center [499, 247] width 14 height 14
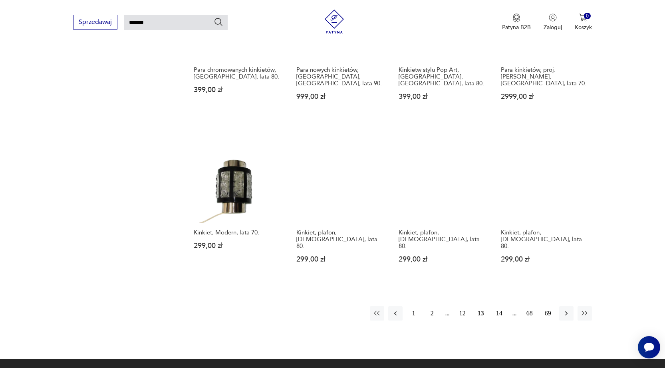
scroll to position [627, 0]
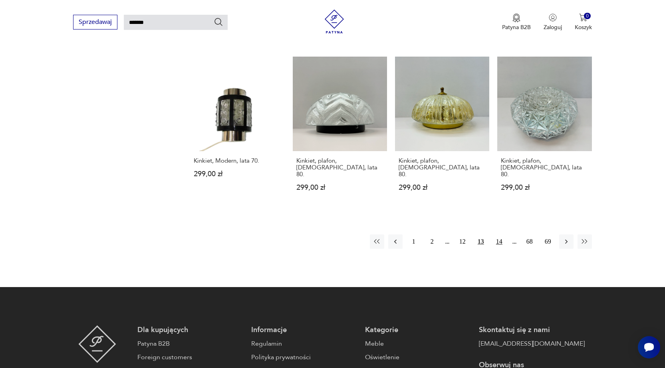
click at [499, 235] on button "14" at bounding box center [499, 242] width 14 height 14
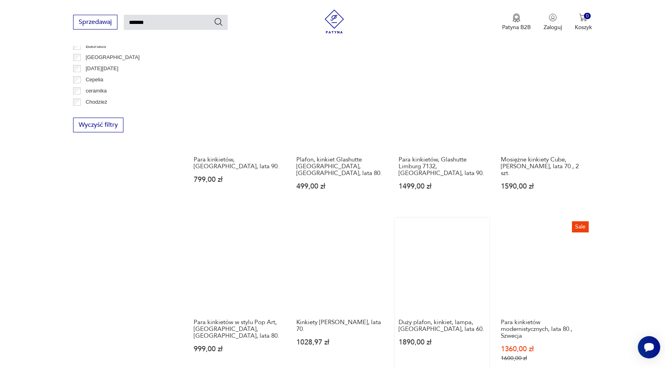
scroll to position [547, 0]
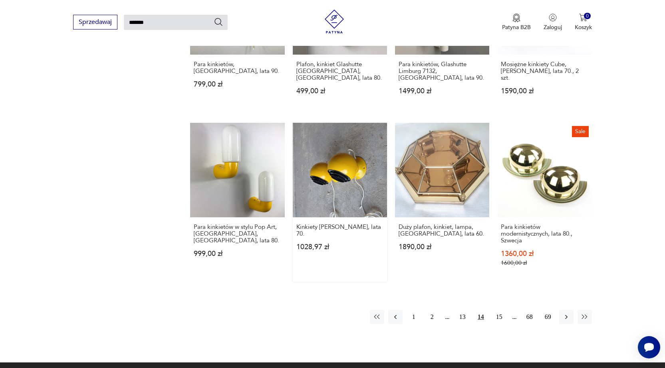
click at [354, 179] on link "Kinkiety [PERSON_NAME], lata 70. 1028,97 zł" at bounding box center [340, 202] width 94 height 159
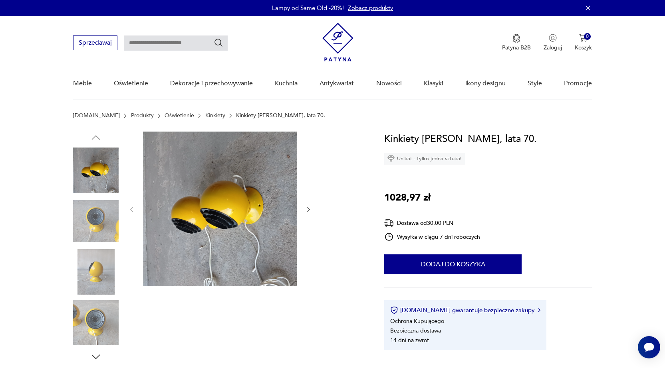
click at [99, 324] on img at bounding box center [96, 324] width 46 height 46
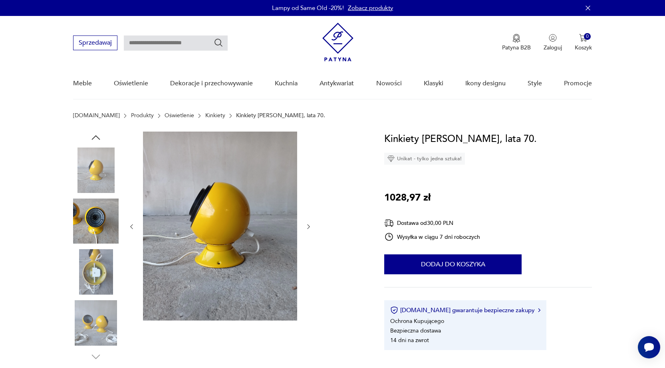
click at [97, 284] on img at bounding box center [96, 273] width 46 height 46
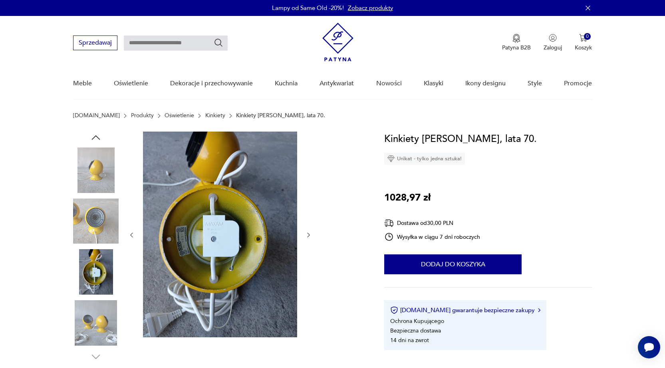
click at [92, 216] on img at bounding box center [96, 222] width 46 height 46
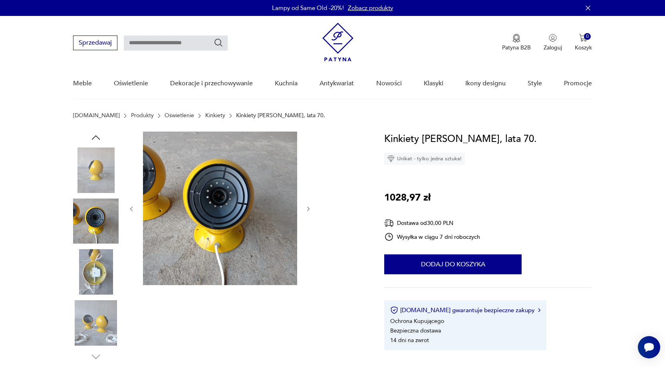
click at [102, 170] on img at bounding box center [96, 171] width 46 height 46
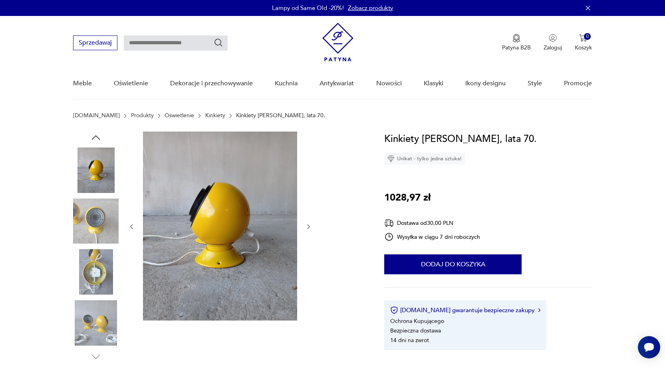
type input "*******"
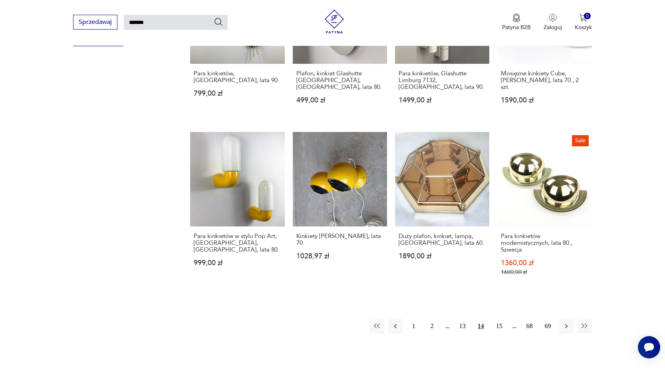
scroll to position [527, 0]
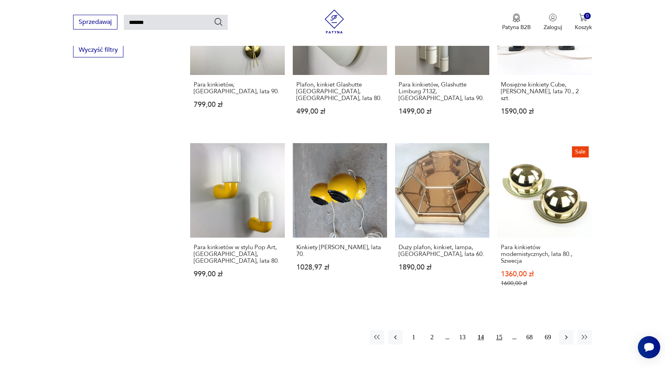
click at [500, 331] on button "15" at bounding box center [499, 338] width 14 height 14
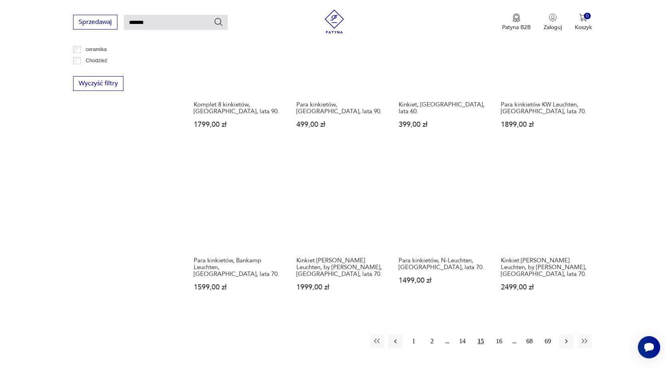
scroll to position [507, 0]
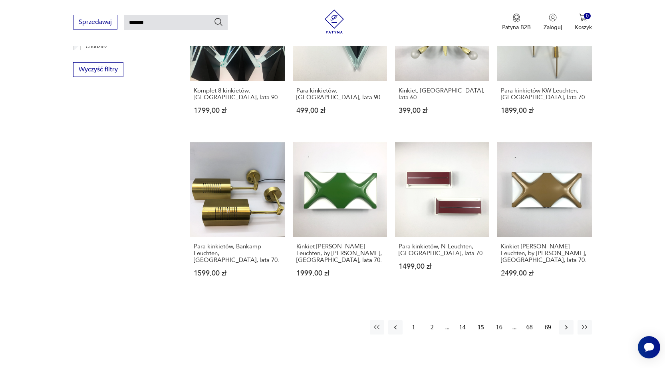
click at [498, 321] on button "16" at bounding box center [499, 328] width 14 height 14
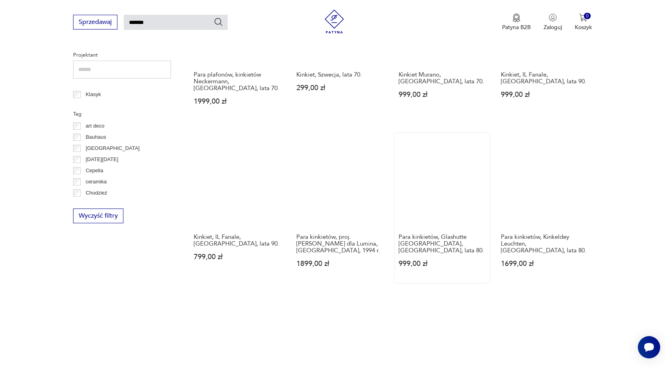
scroll to position [507, 0]
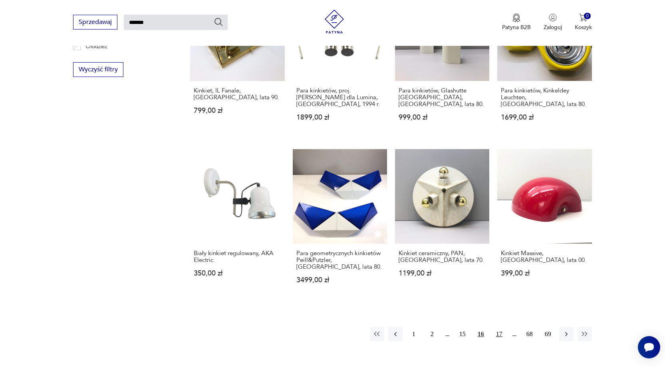
click at [498, 327] on button "17" at bounding box center [499, 334] width 14 height 14
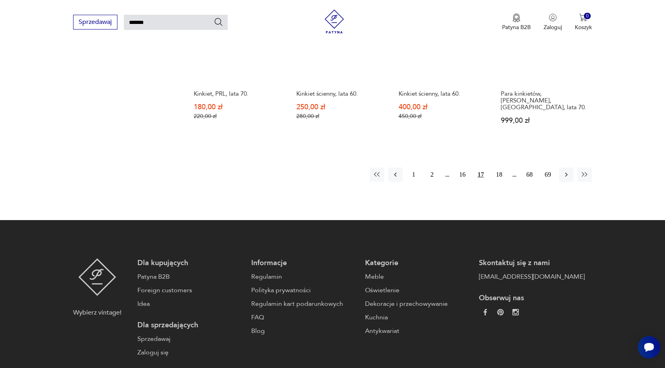
scroll to position [587, 0]
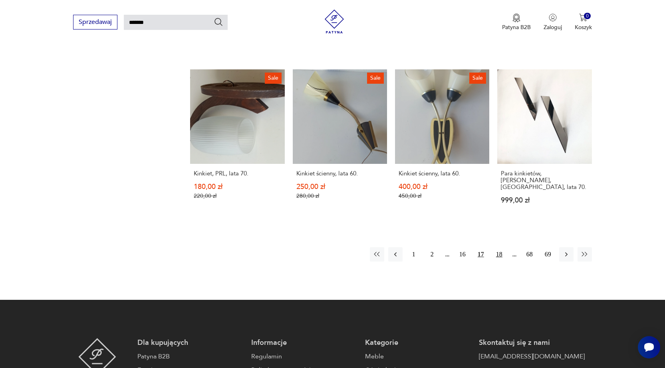
click at [501, 248] on button "18" at bounding box center [499, 255] width 14 height 14
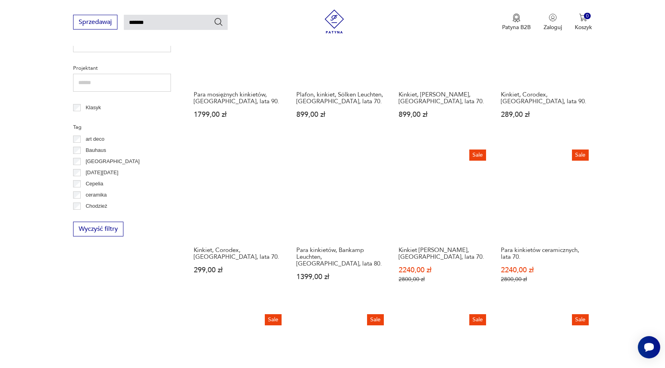
scroll to position [507, 0]
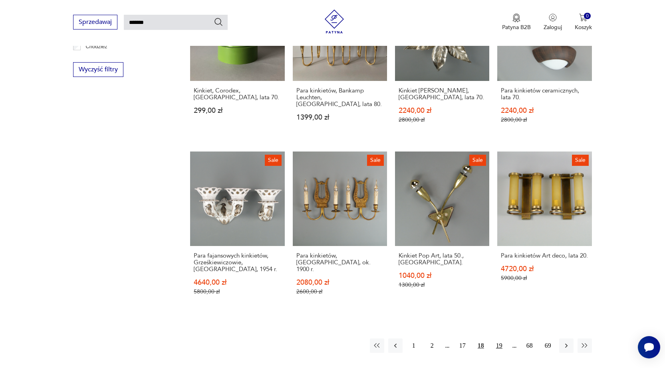
click at [501, 339] on button "19" at bounding box center [499, 346] width 14 height 14
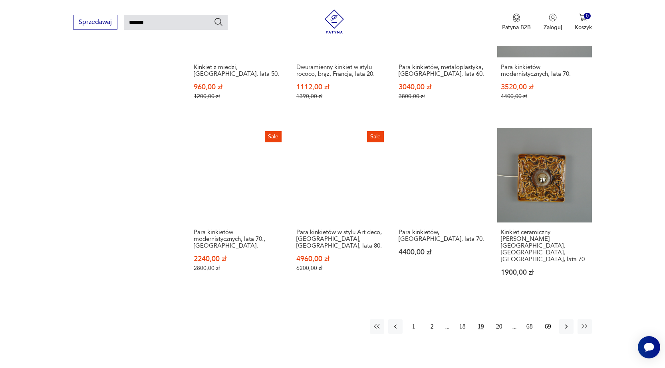
scroll to position [667, 0]
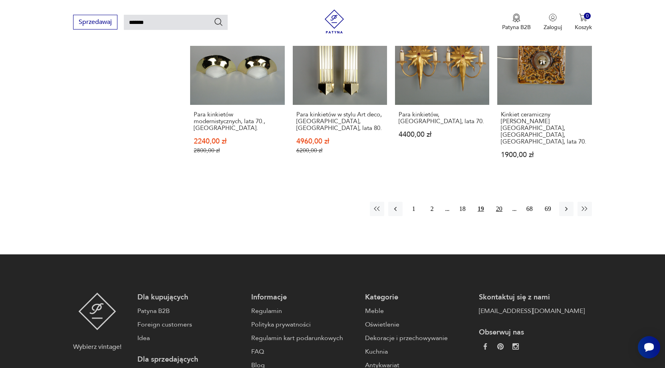
click at [500, 202] on button "20" at bounding box center [499, 209] width 14 height 14
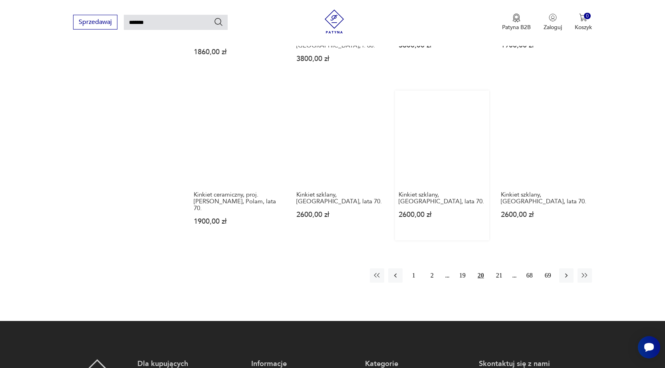
scroll to position [587, 0]
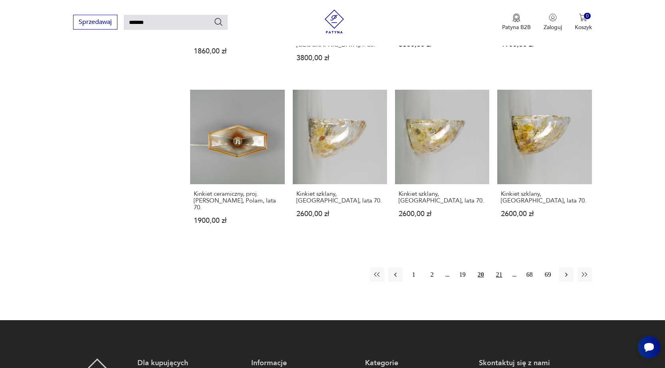
click at [497, 268] on button "21" at bounding box center [499, 275] width 14 height 14
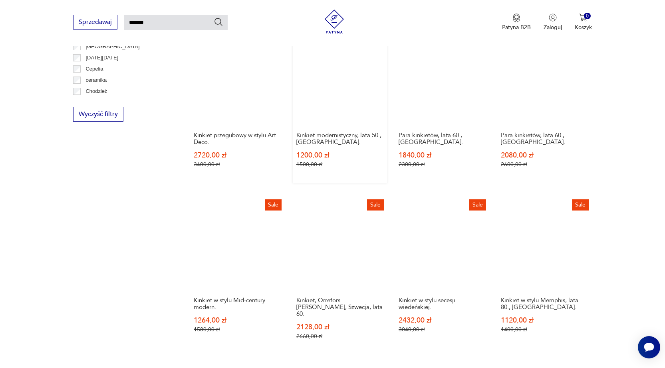
scroll to position [587, 0]
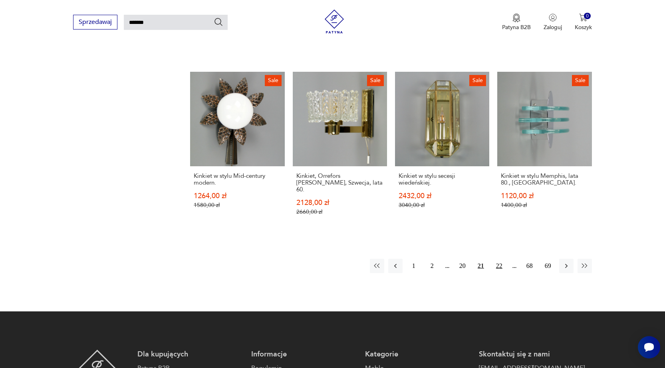
click at [499, 259] on button "22" at bounding box center [499, 266] width 14 height 14
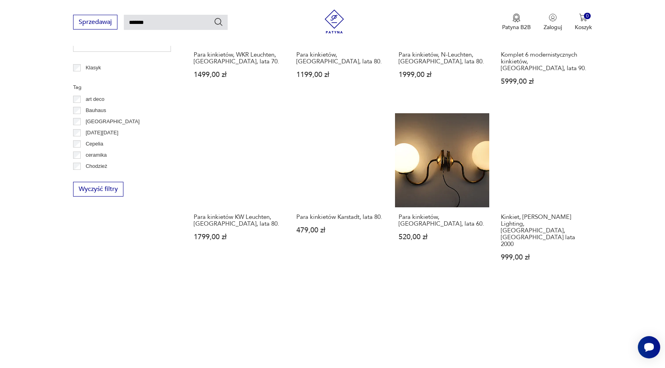
scroll to position [547, 0]
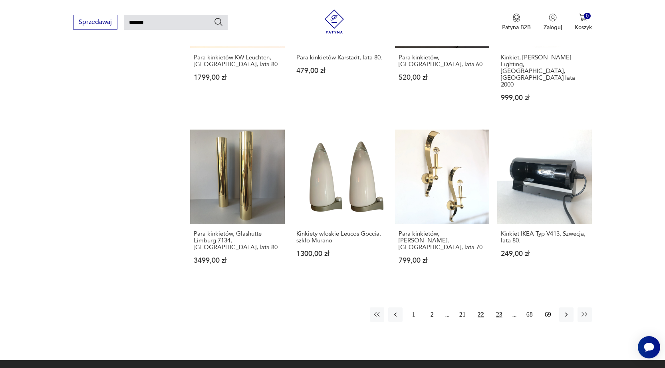
click at [501, 308] on button "23" at bounding box center [499, 315] width 14 height 14
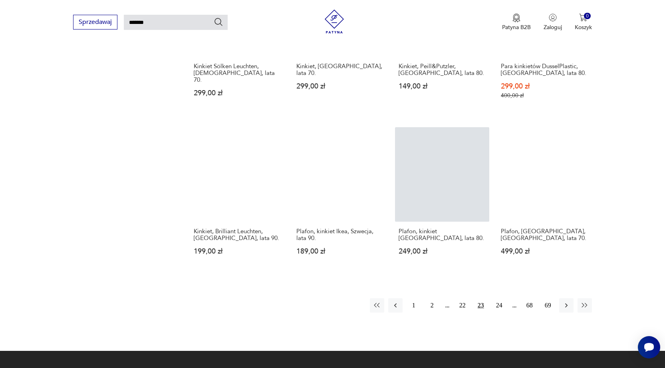
scroll to position [547, 0]
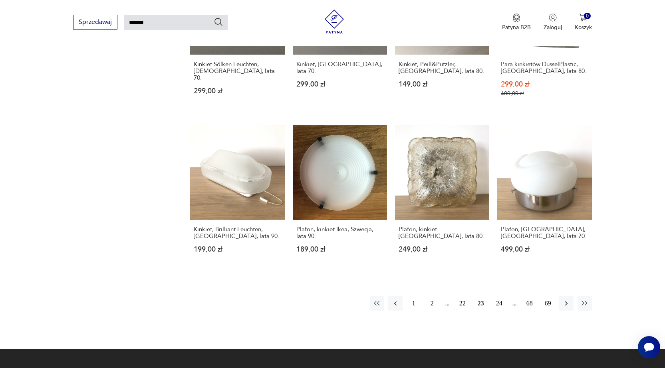
click at [501, 297] on button "24" at bounding box center [499, 304] width 14 height 14
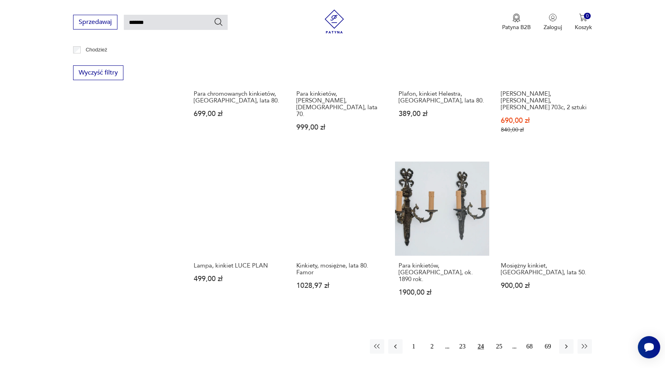
scroll to position [707, 0]
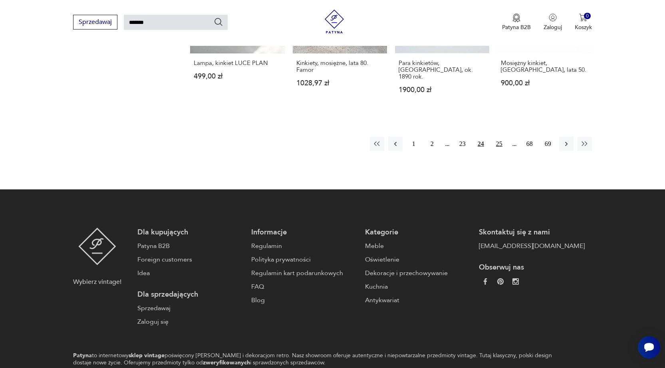
click at [500, 137] on button "25" at bounding box center [499, 144] width 14 height 14
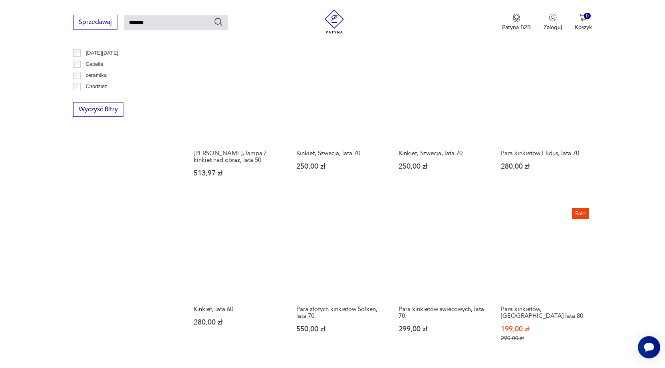
scroll to position [627, 0]
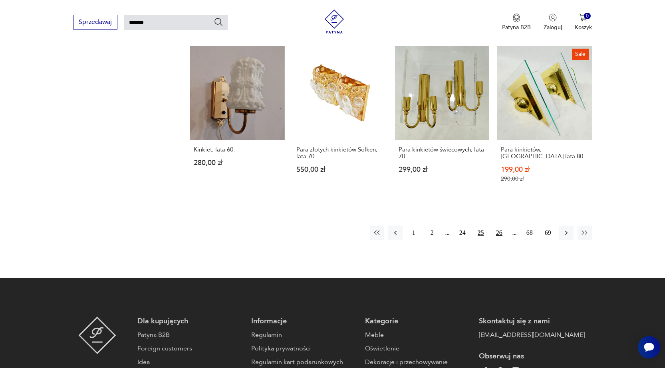
click at [500, 226] on button "26" at bounding box center [499, 233] width 14 height 14
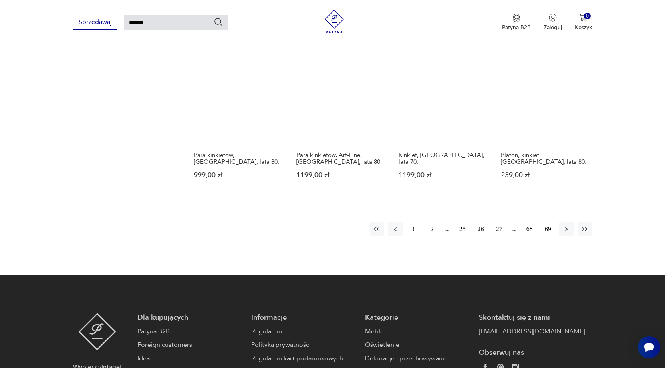
scroll to position [587, 0]
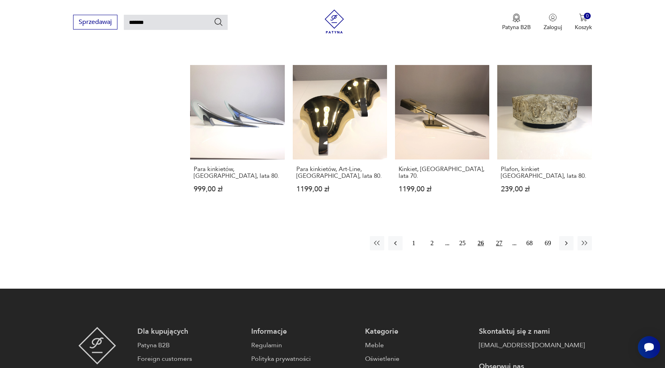
click at [496, 236] on button "27" at bounding box center [499, 243] width 14 height 14
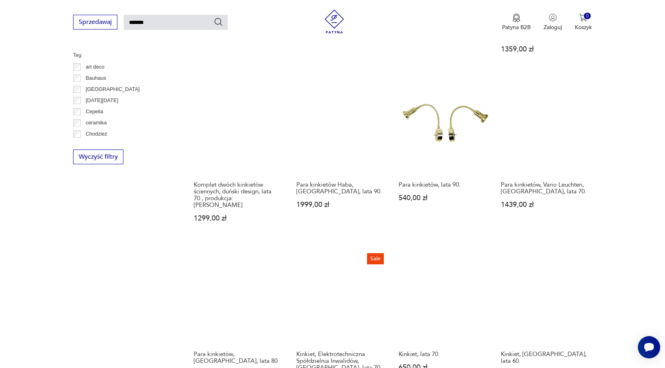
scroll to position [507, 0]
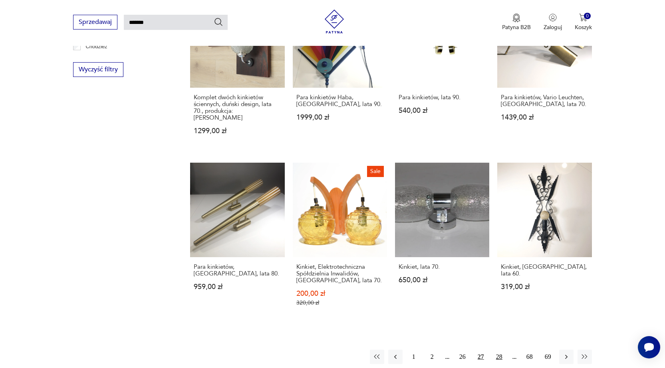
click at [499, 350] on button "28" at bounding box center [499, 357] width 14 height 14
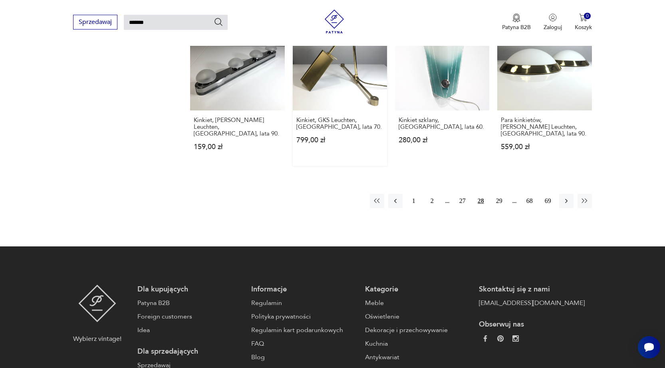
scroll to position [707, 0]
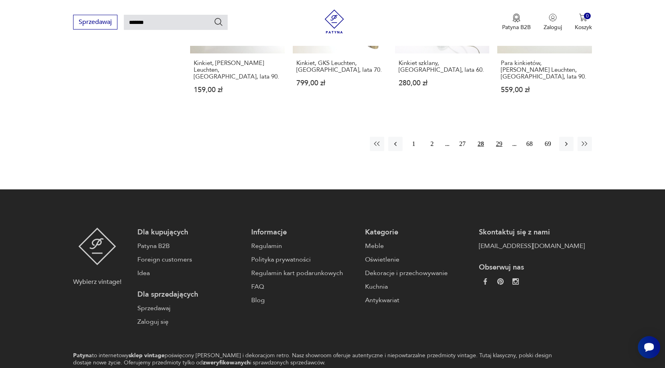
click at [499, 137] on button "29" at bounding box center [499, 144] width 14 height 14
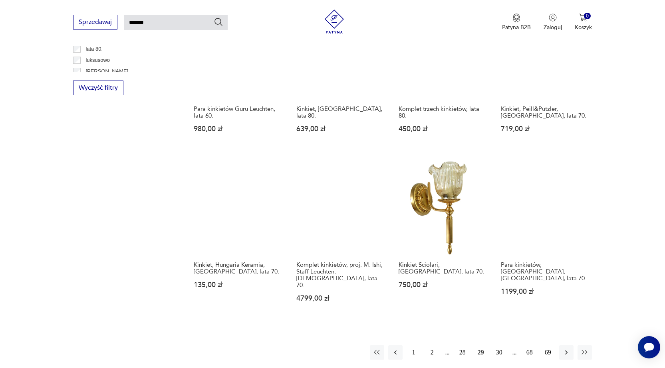
scroll to position [507, 0]
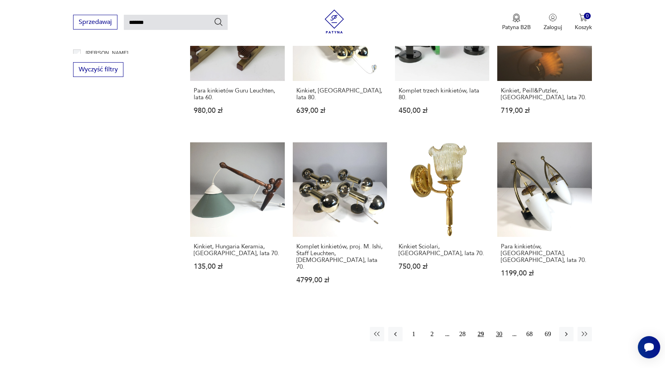
click at [496, 327] on button "30" at bounding box center [499, 334] width 14 height 14
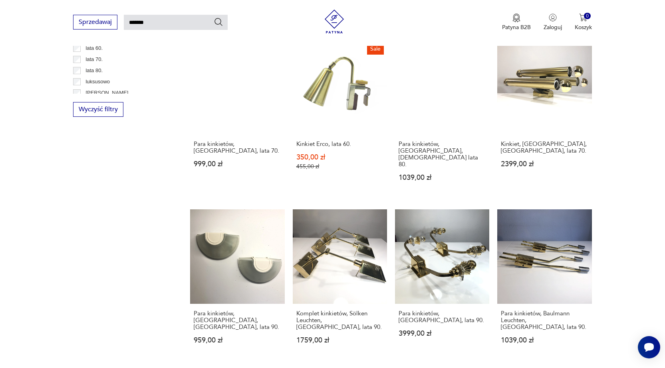
scroll to position [627, 0]
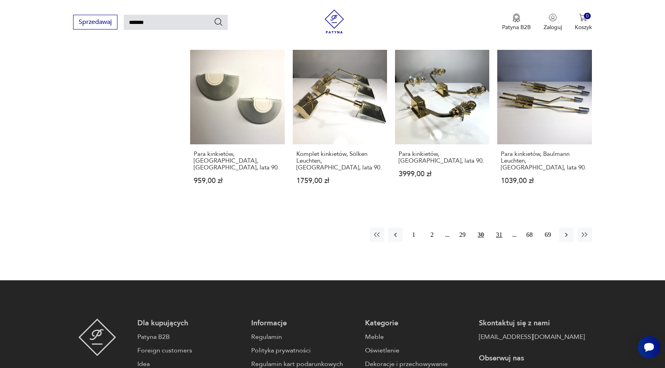
click at [502, 228] on button "31" at bounding box center [499, 235] width 14 height 14
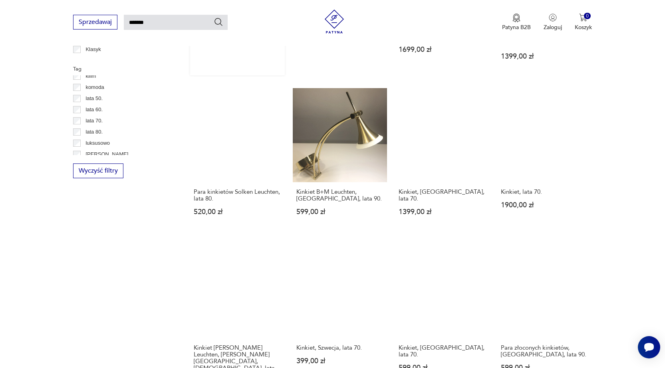
scroll to position [348, 0]
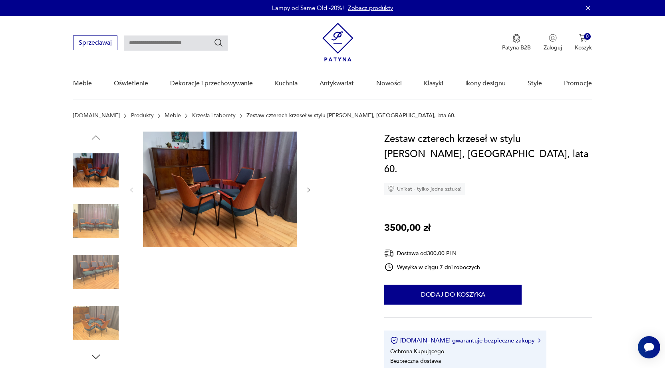
click at [102, 226] on img at bounding box center [96, 222] width 46 height 46
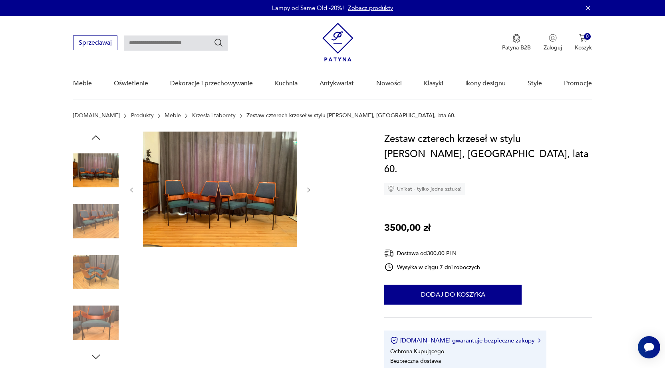
click at [104, 246] on div at bounding box center [96, 197] width 46 height 200
click at [98, 277] on img at bounding box center [96, 273] width 46 height 46
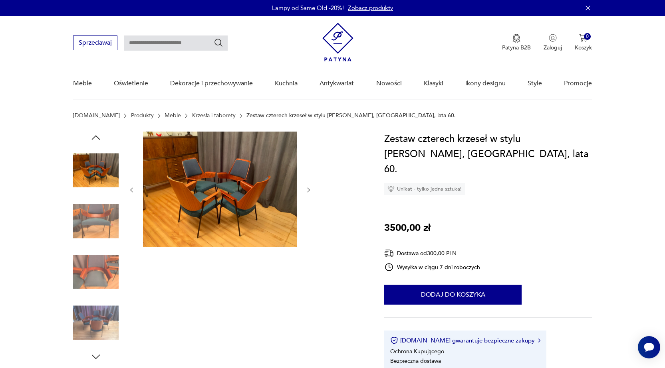
click at [98, 271] on img at bounding box center [96, 273] width 46 height 46
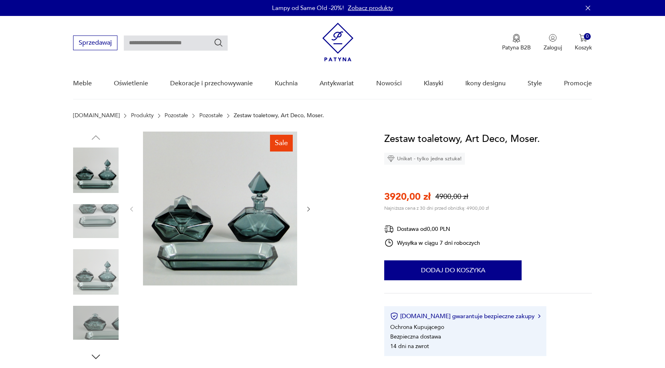
click at [111, 209] on img at bounding box center [96, 222] width 46 height 46
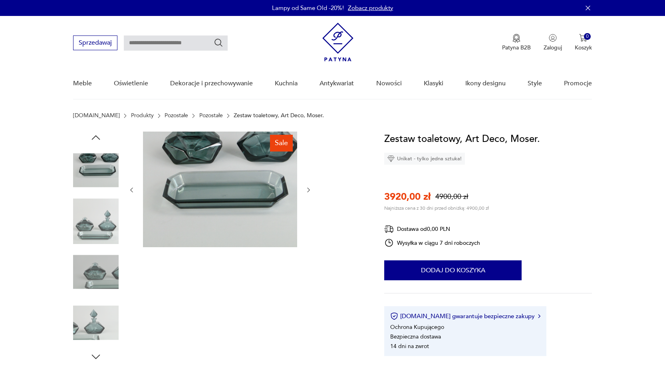
click at [103, 239] on img at bounding box center [96, 222] width 46 height 46
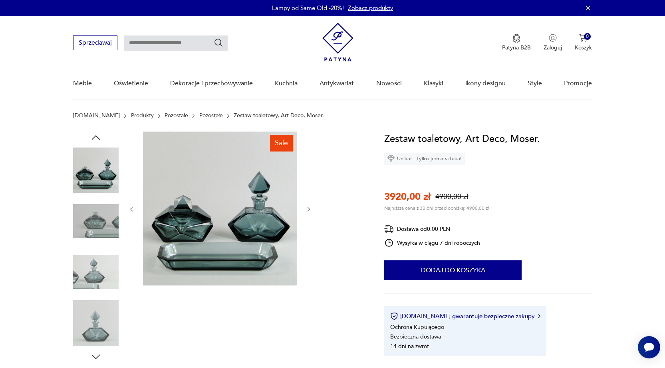
click at [101, 258] on img at bounding box center [96, 273] width 46 height 46
